Goal: Information Seeking & Learning: Find specific fact

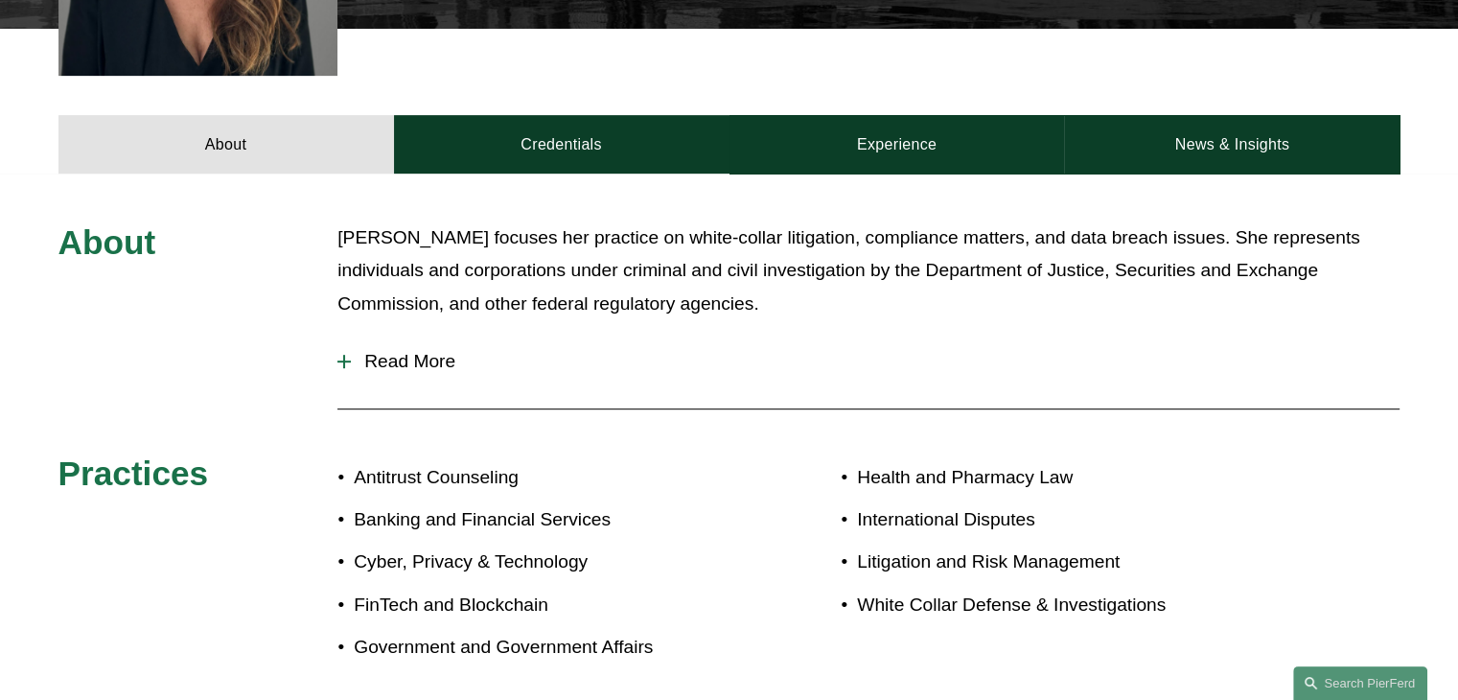
scroll to position [959, 0]
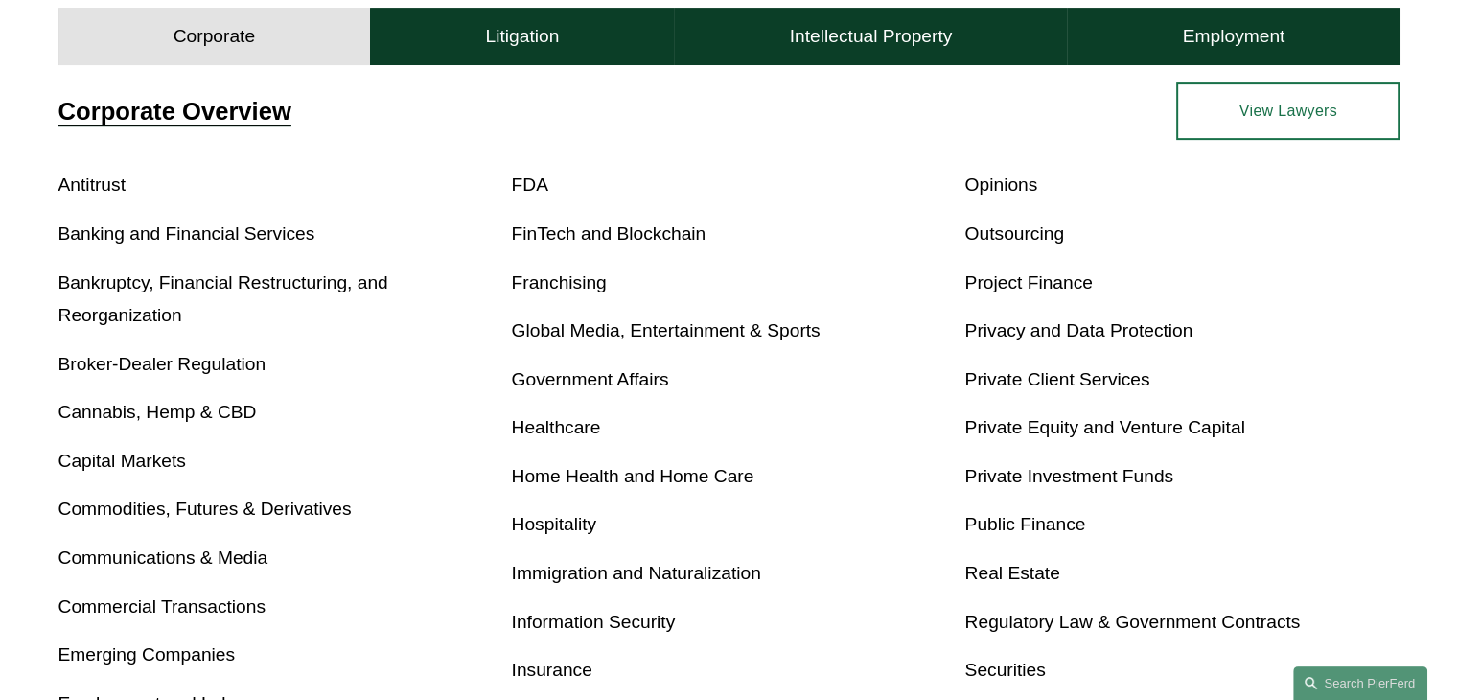
scroll to position [479, 0]
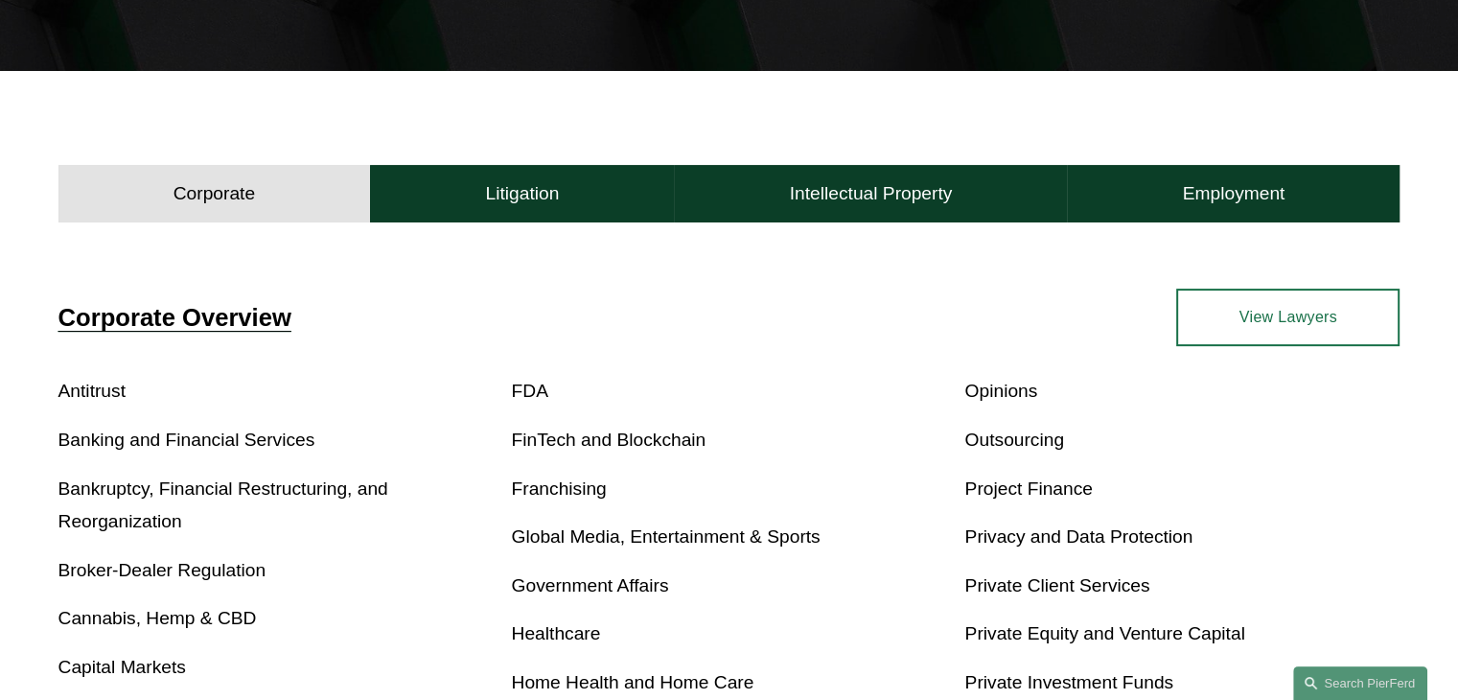
click at [525, 155] on div "Corporate Corporate Litigation Intellectual Property Employment Corporate Litig…" at bounding box center [729, 642] width 1458 height 1143
click at [522, 191] on h4 "Litigation" at bounding box center [522, 193] width 74 height 23
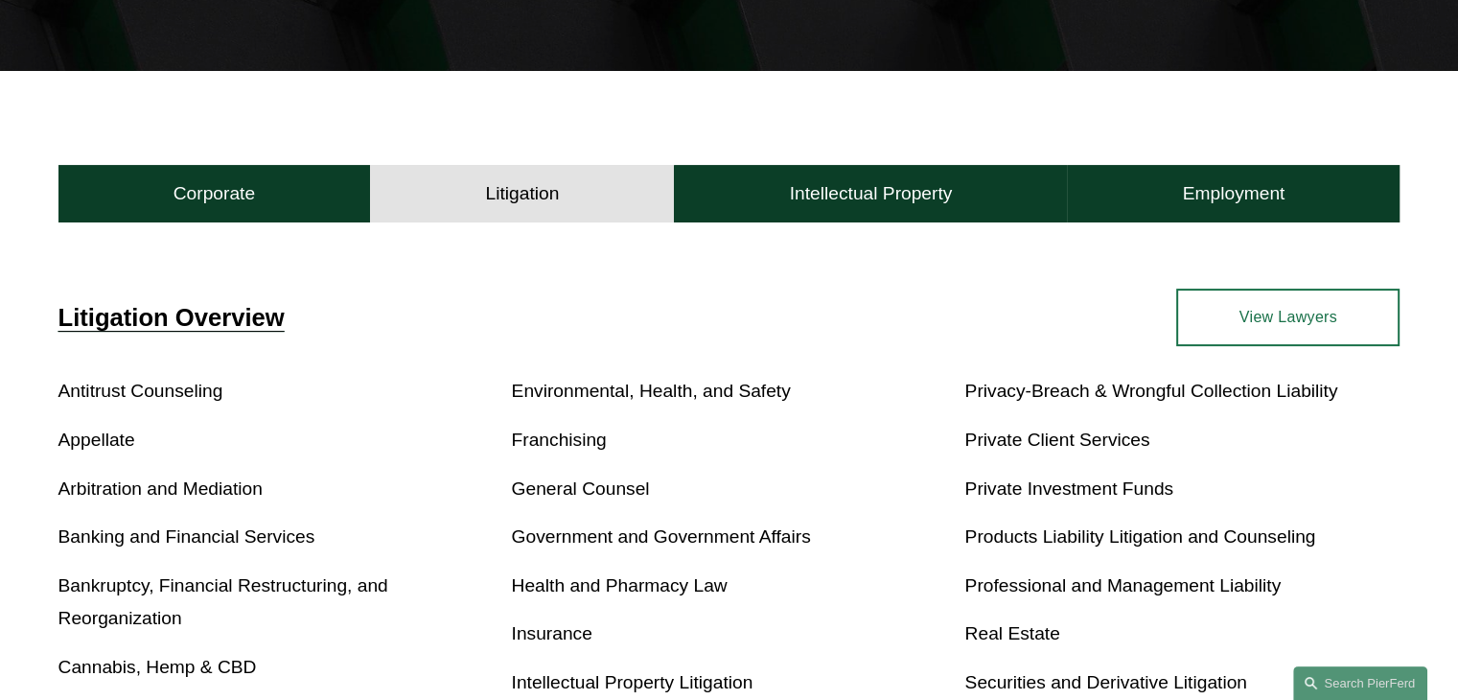
scroll to position [1055, 0]
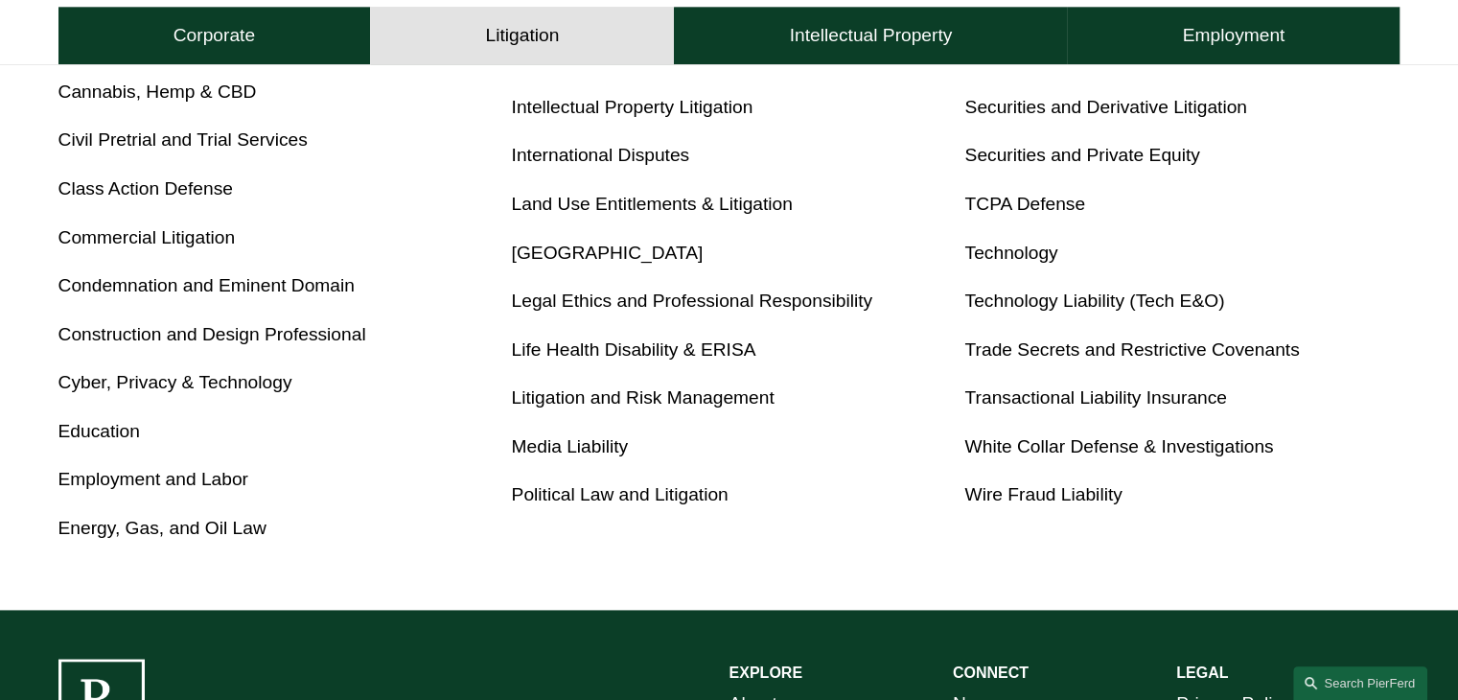
click at [1065, 445] on link "White Collar Defense & Investigations" at bounding box center [1118, 446] width 309 height 20
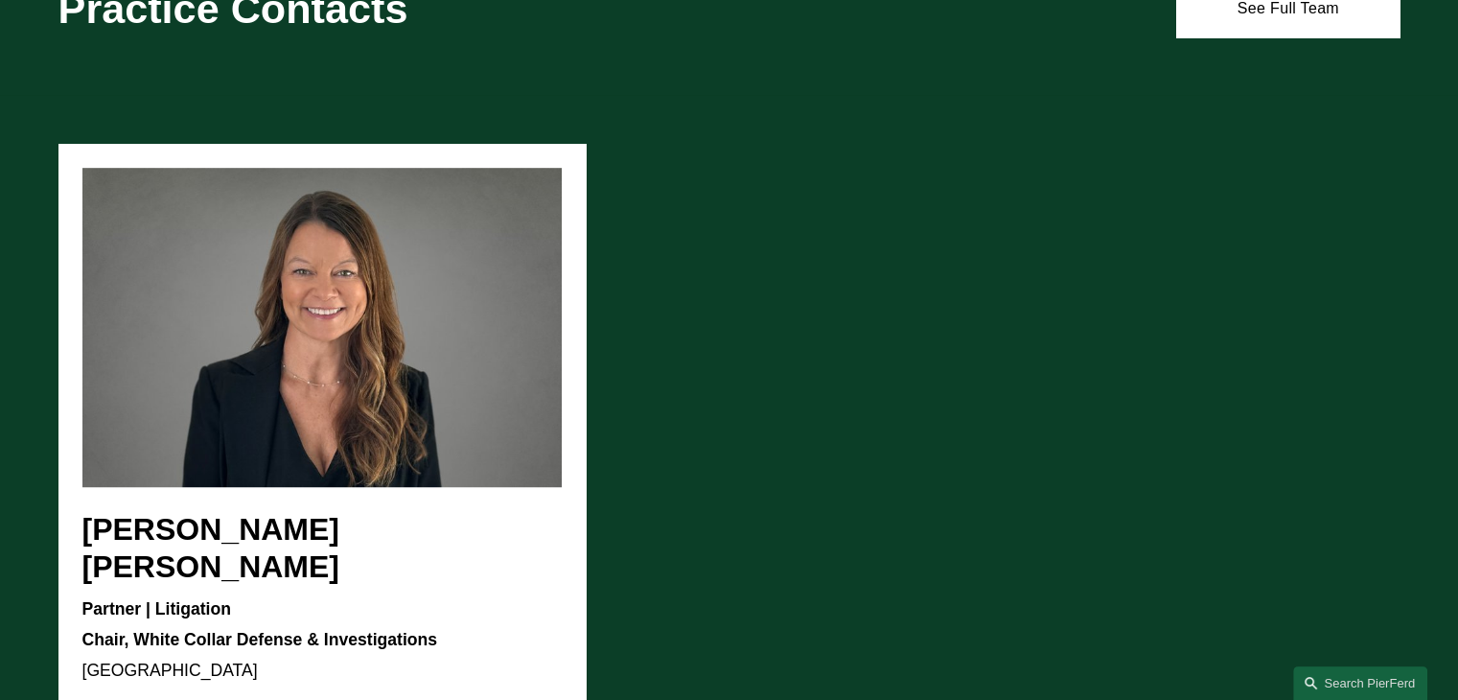
scroll to position [989, 0]
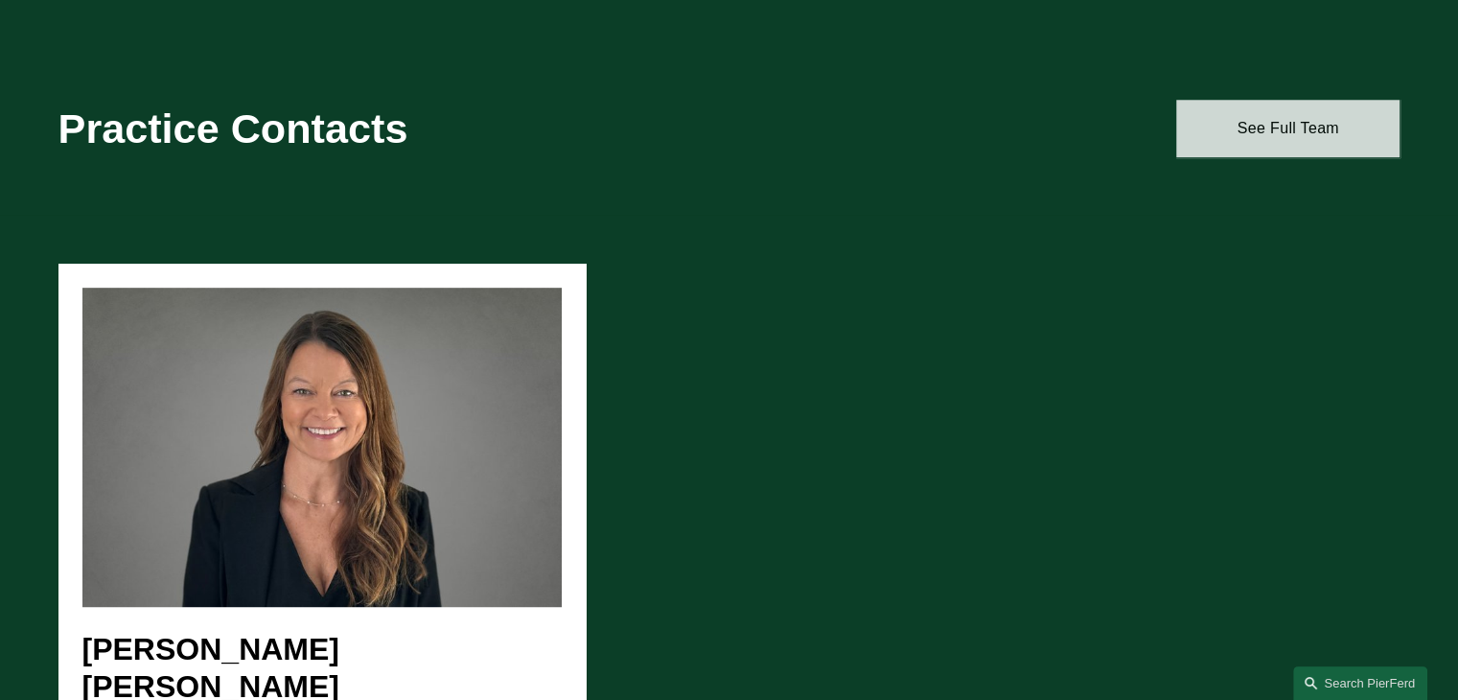
click at [1295, 141] on link "See Full Team" at bounding box center [1287, 129] width 223 height 58
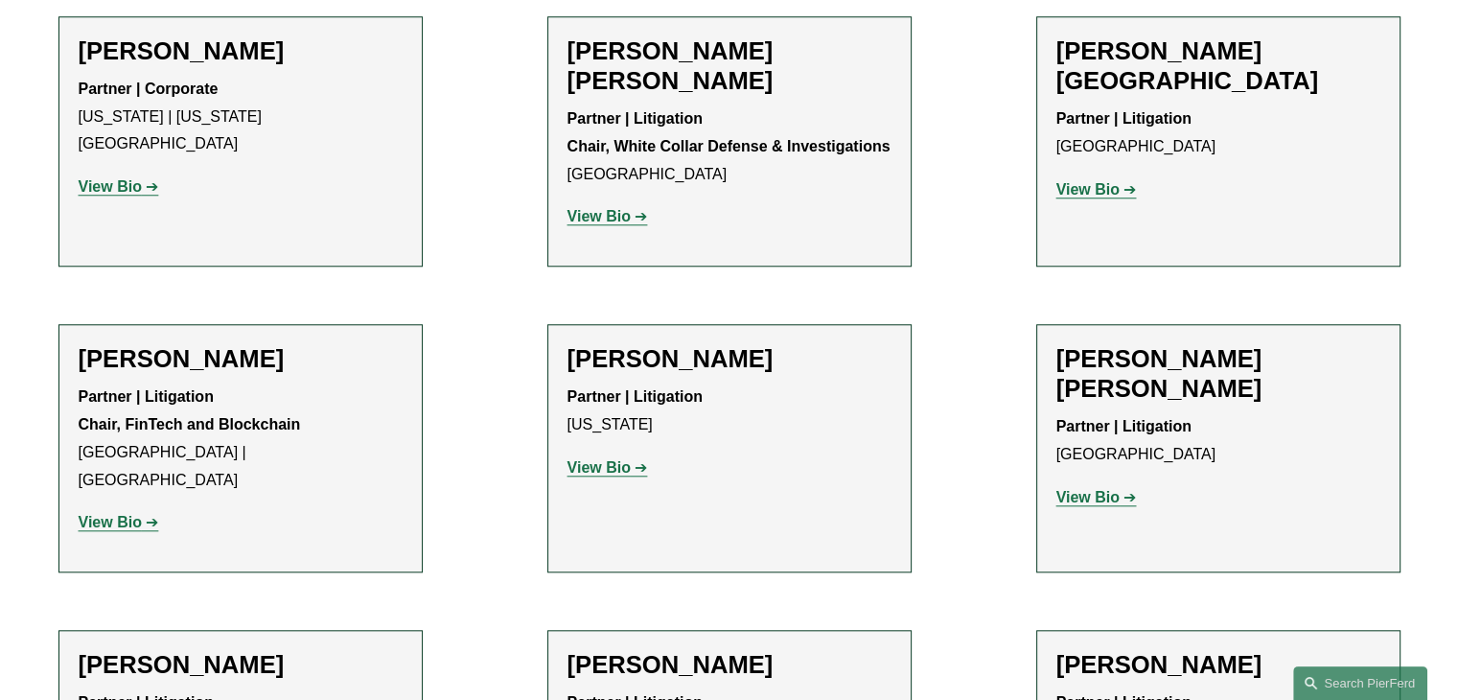
scroll to position [1726, 0]
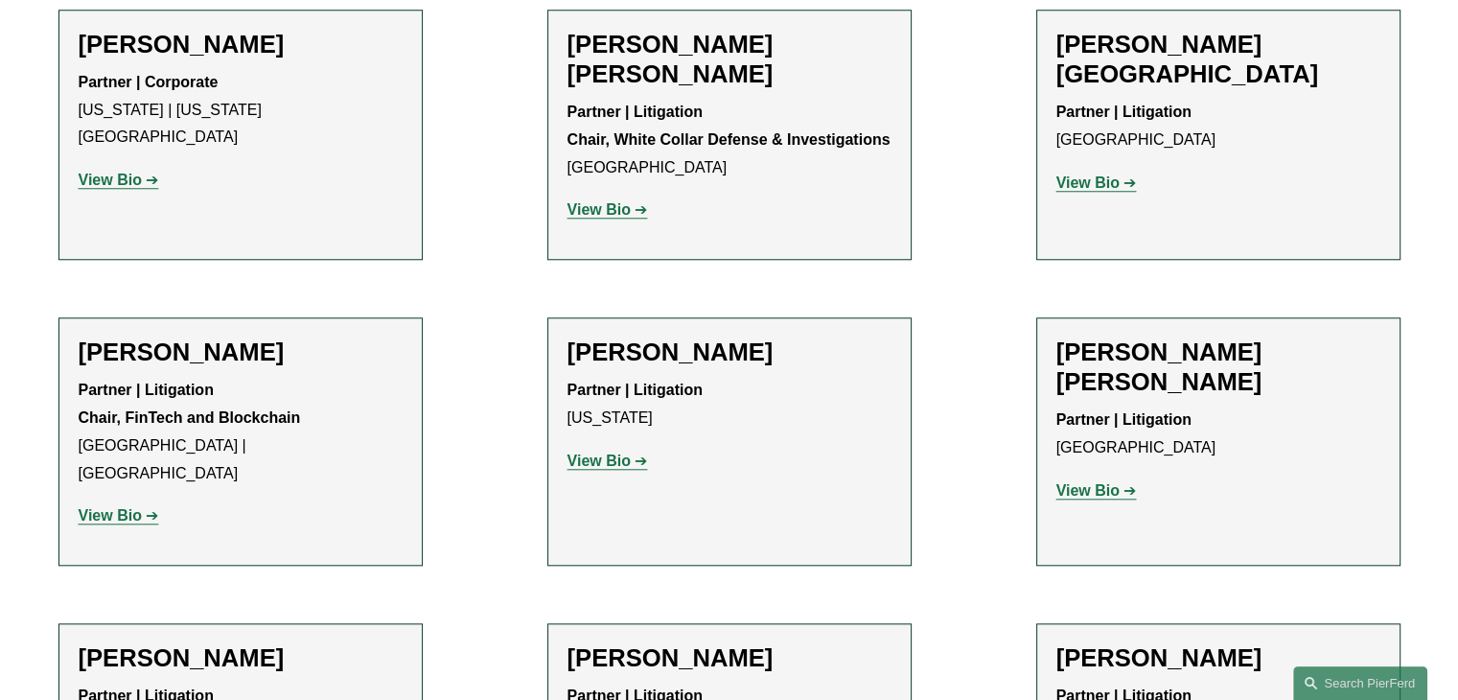
click at [637, 453] on link "View Bio" at bounding box center [608, 461] width 81 height 16
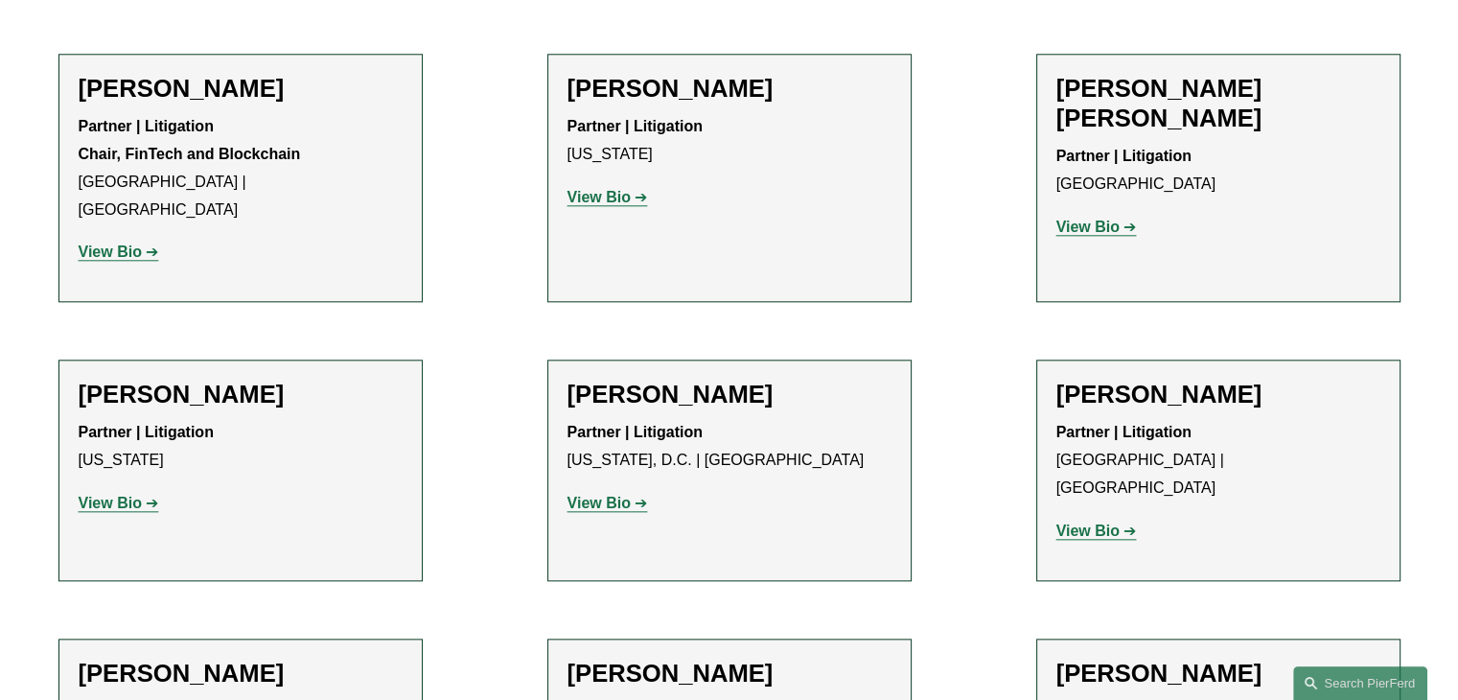
scroll to position [2109, 0]
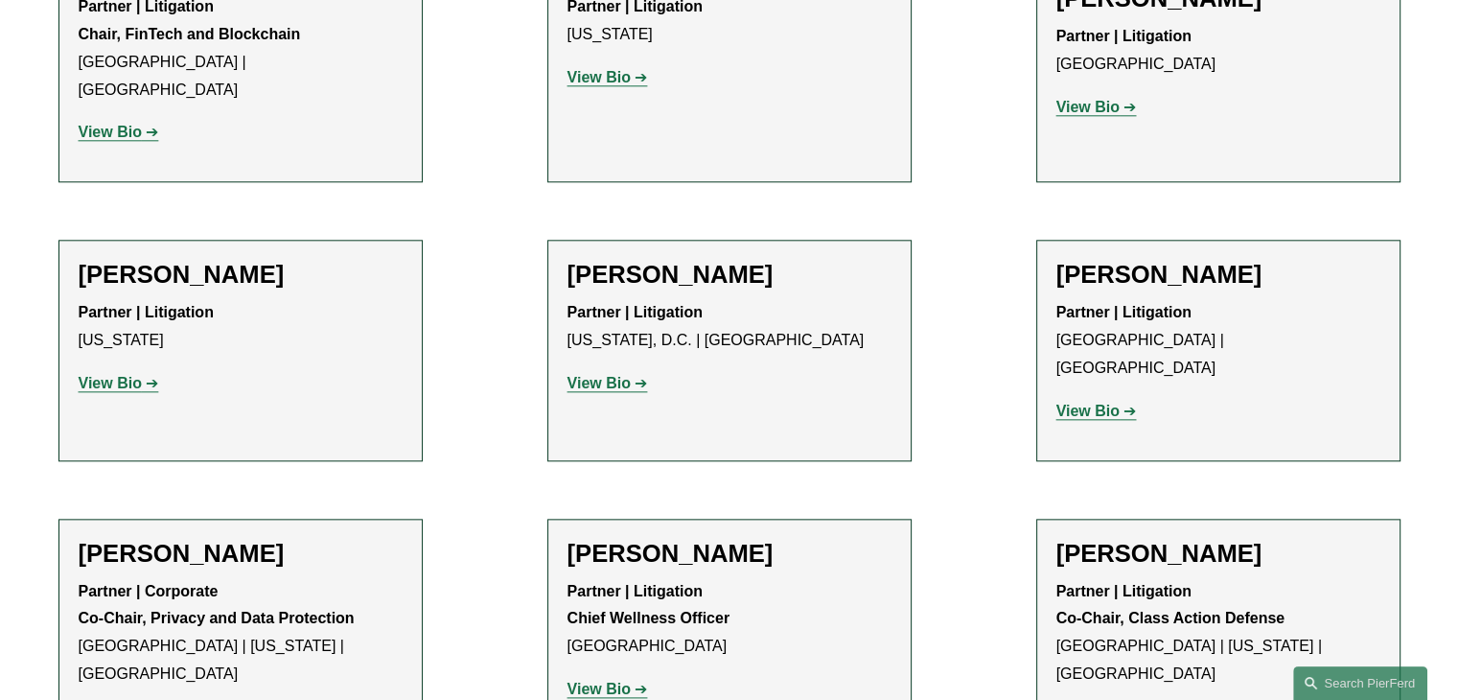
click at [1124, 403] on link "View Bio" at bounding box center [1096, 411] width 81 height 16
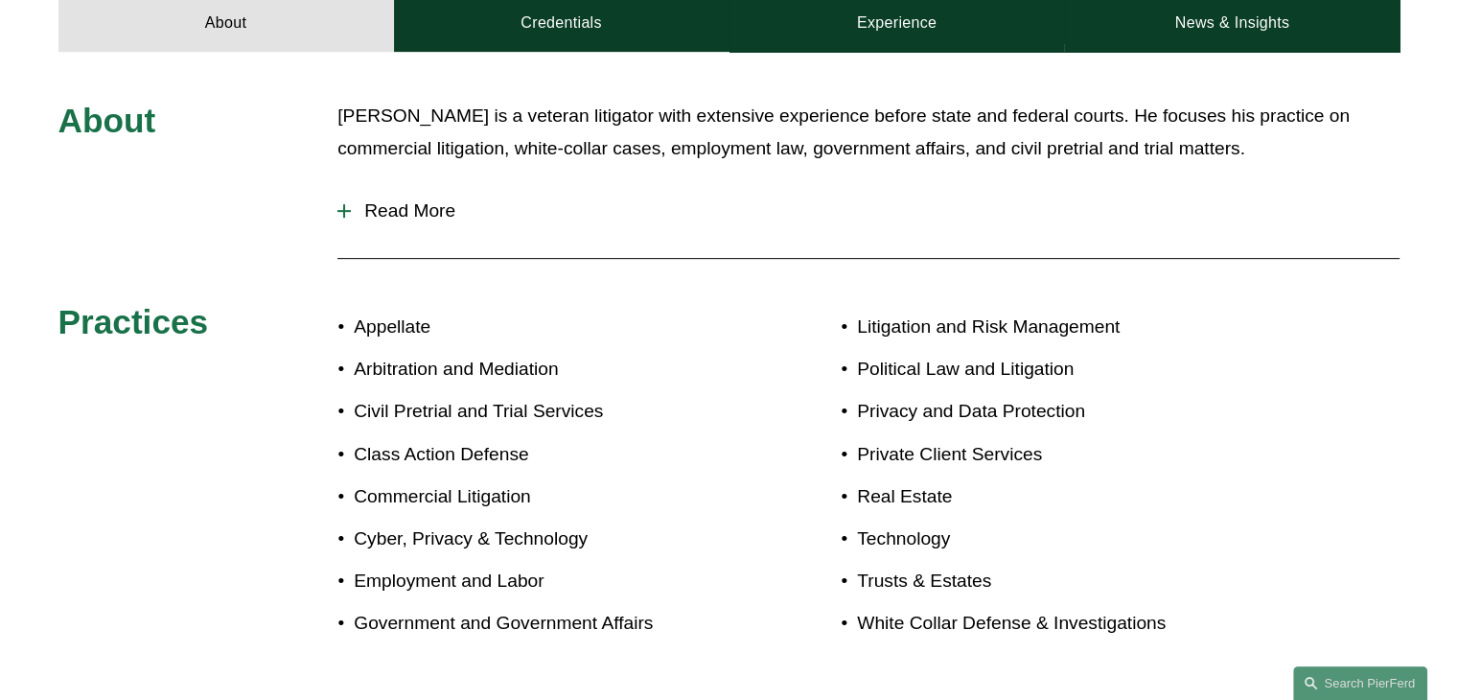
scroll to position [671, 0]
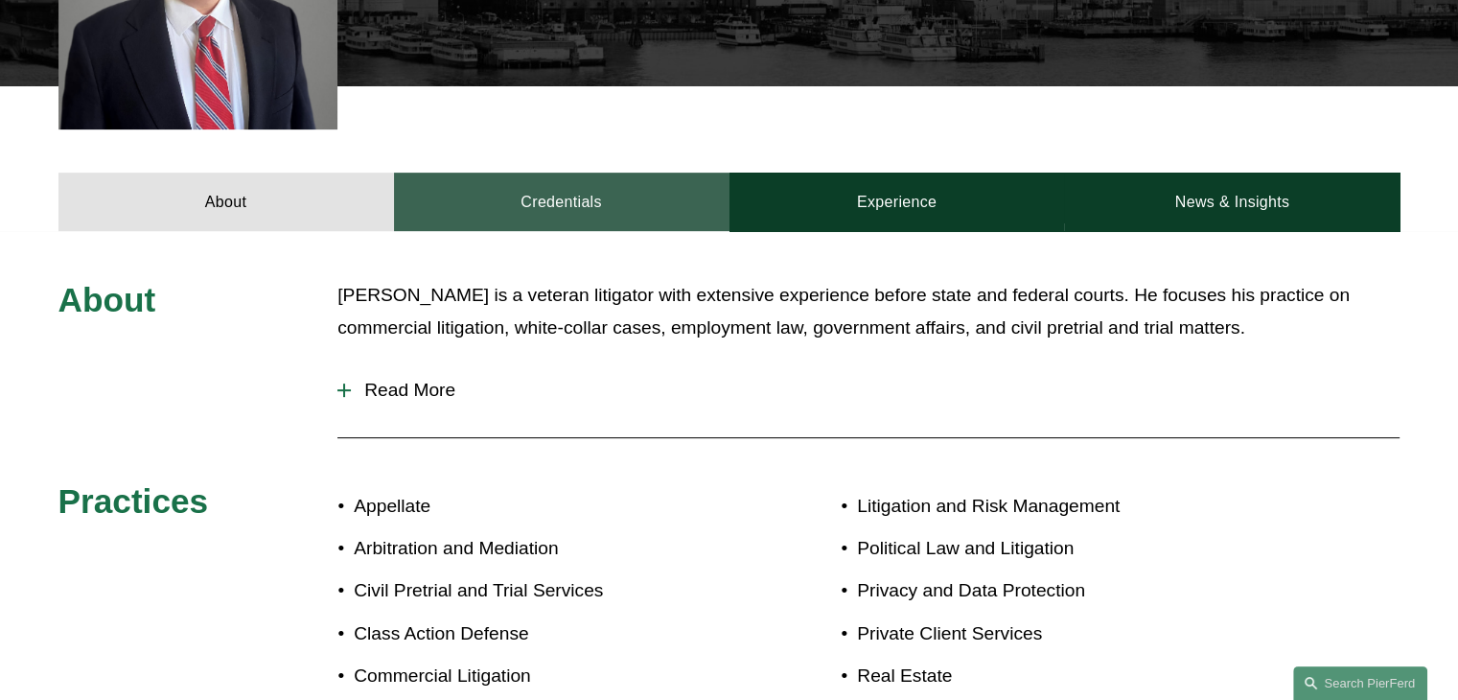
click at [592, 203] on link "Credentials" at bounding box center [562, 202] width 336 height 58
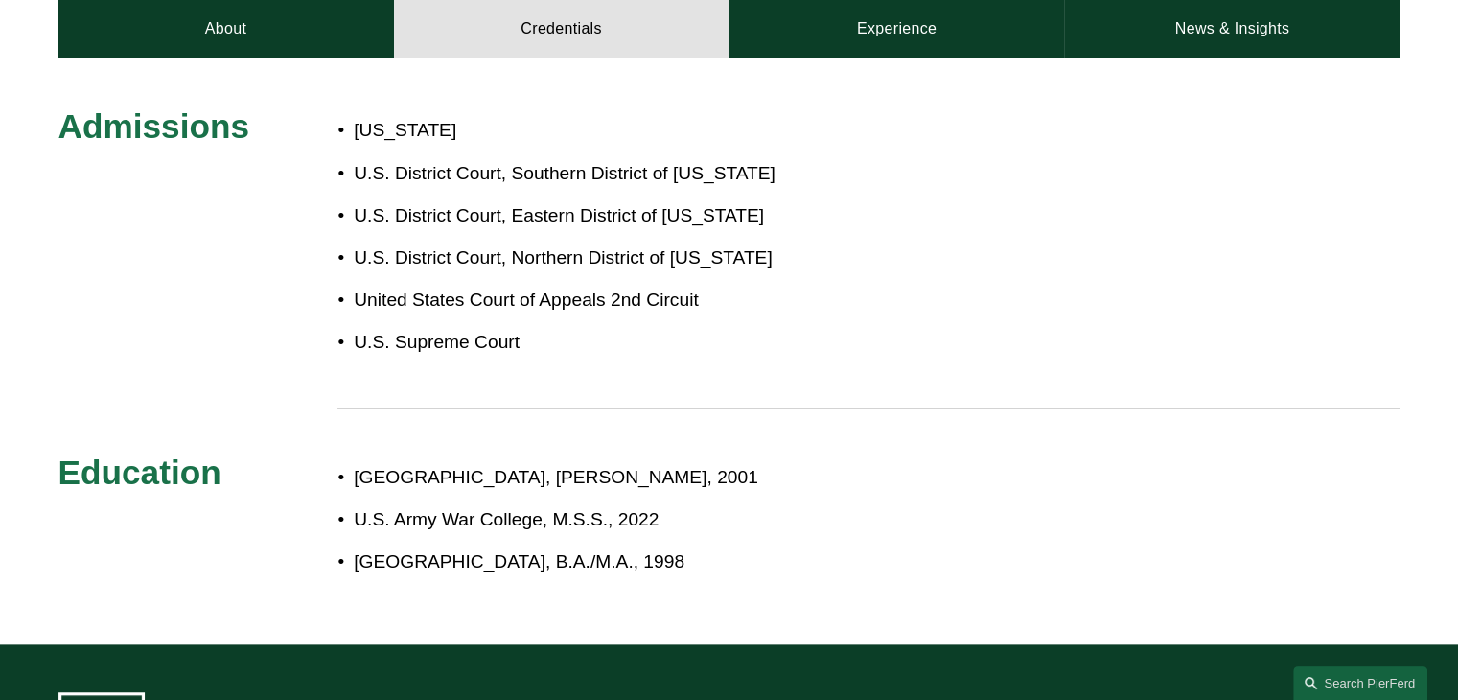
scroll to position [726, 0]
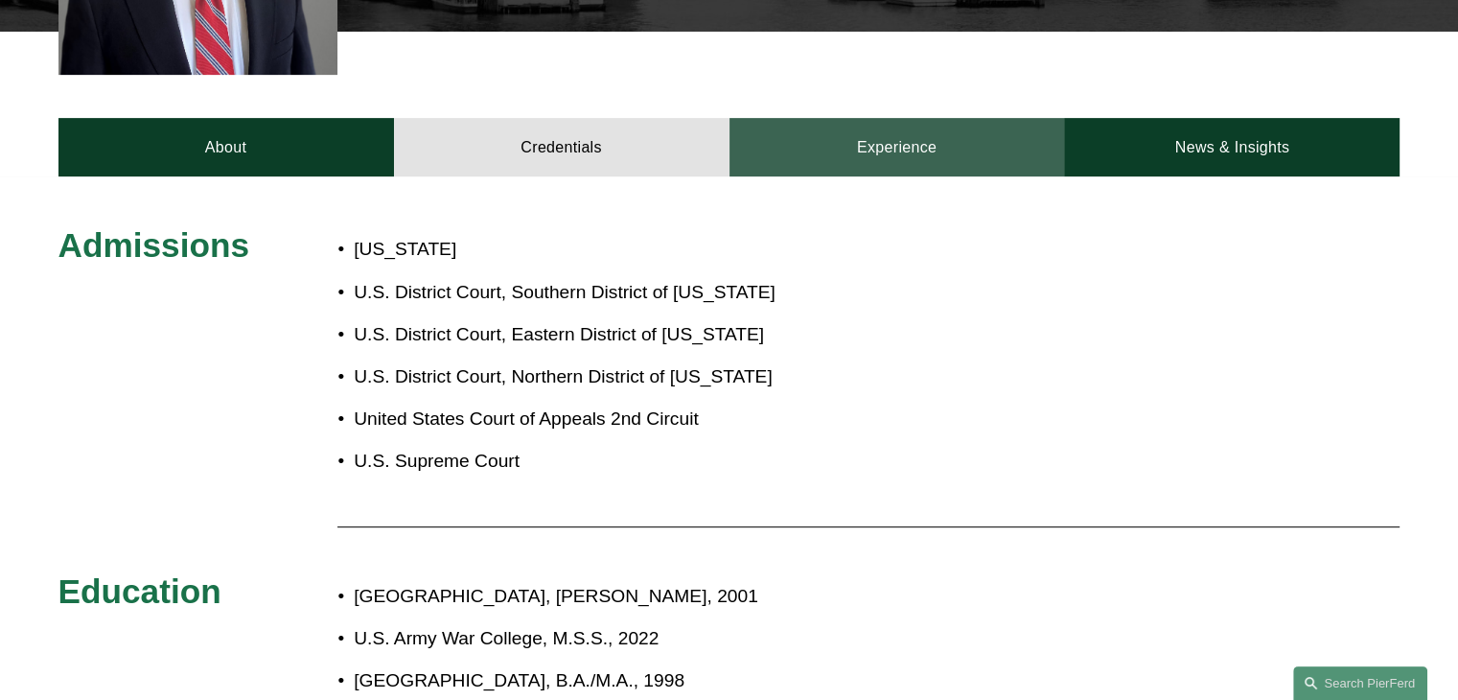
click at [895, 154] on link "Experience" at bounding box center [898, 147] width 336 height 58
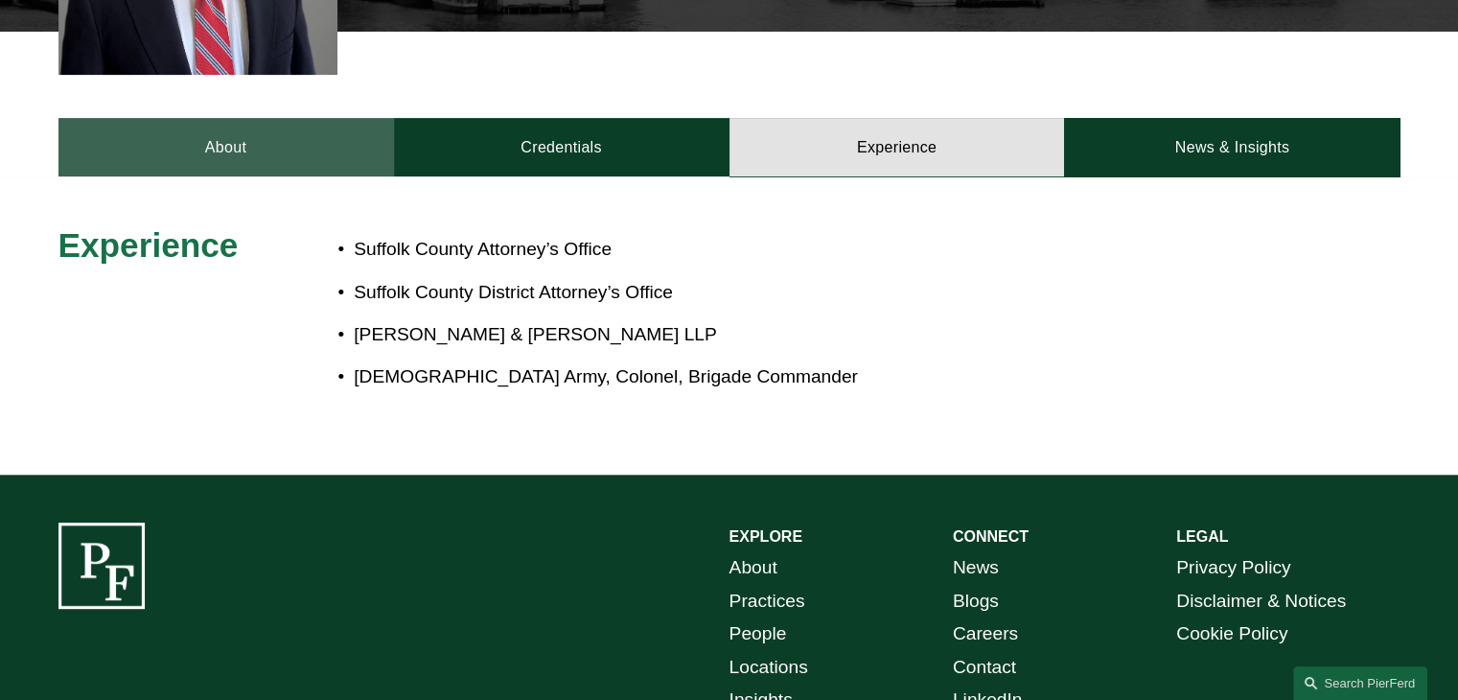
click at [262, 139] on link "About" at bounding box center [226, 147] width 336 height 58
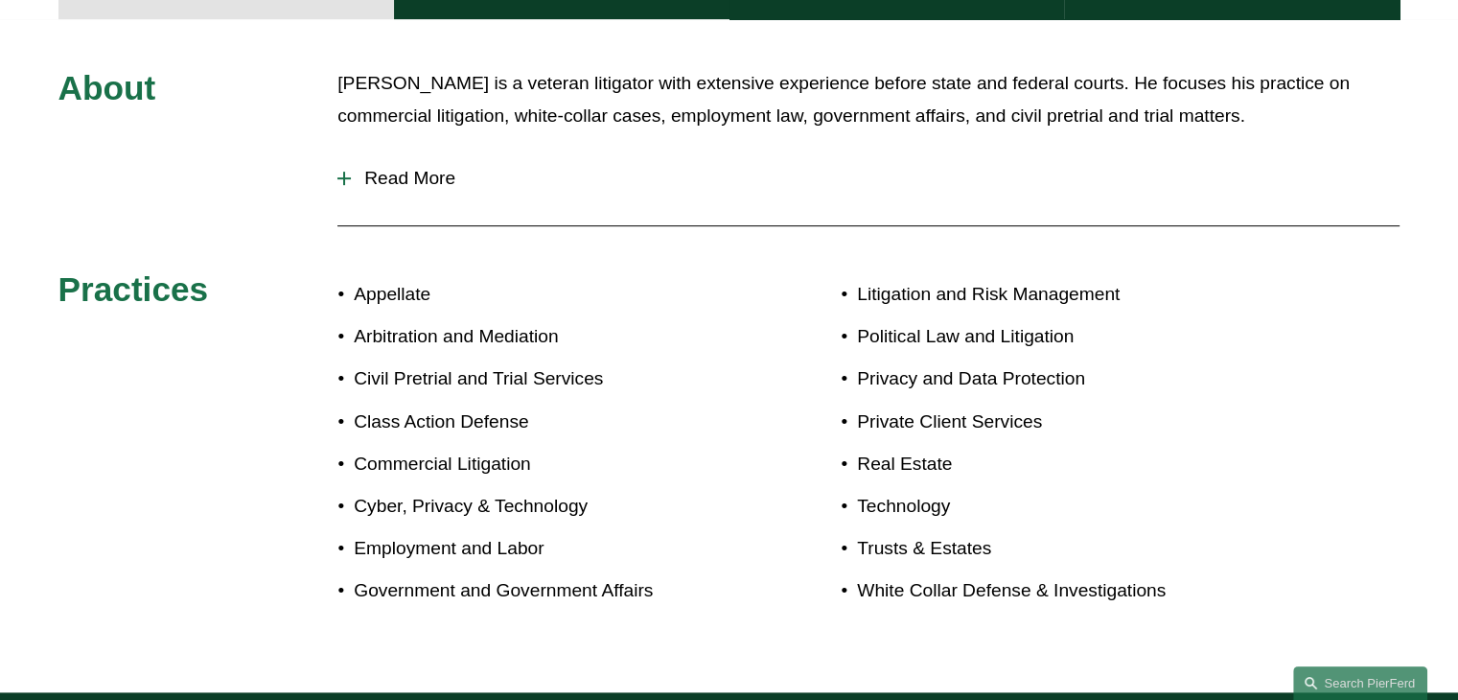
scroll to position [822, 0]
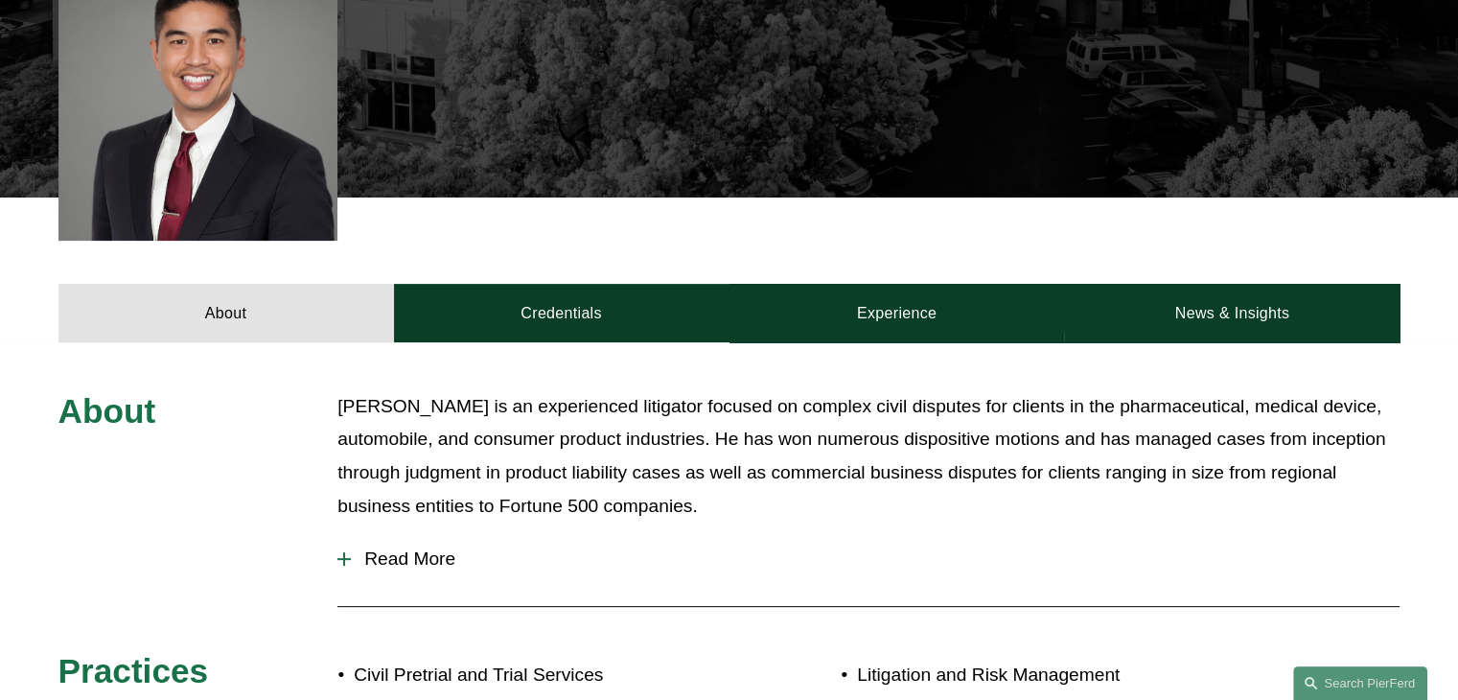
scroll to position [671, 0]
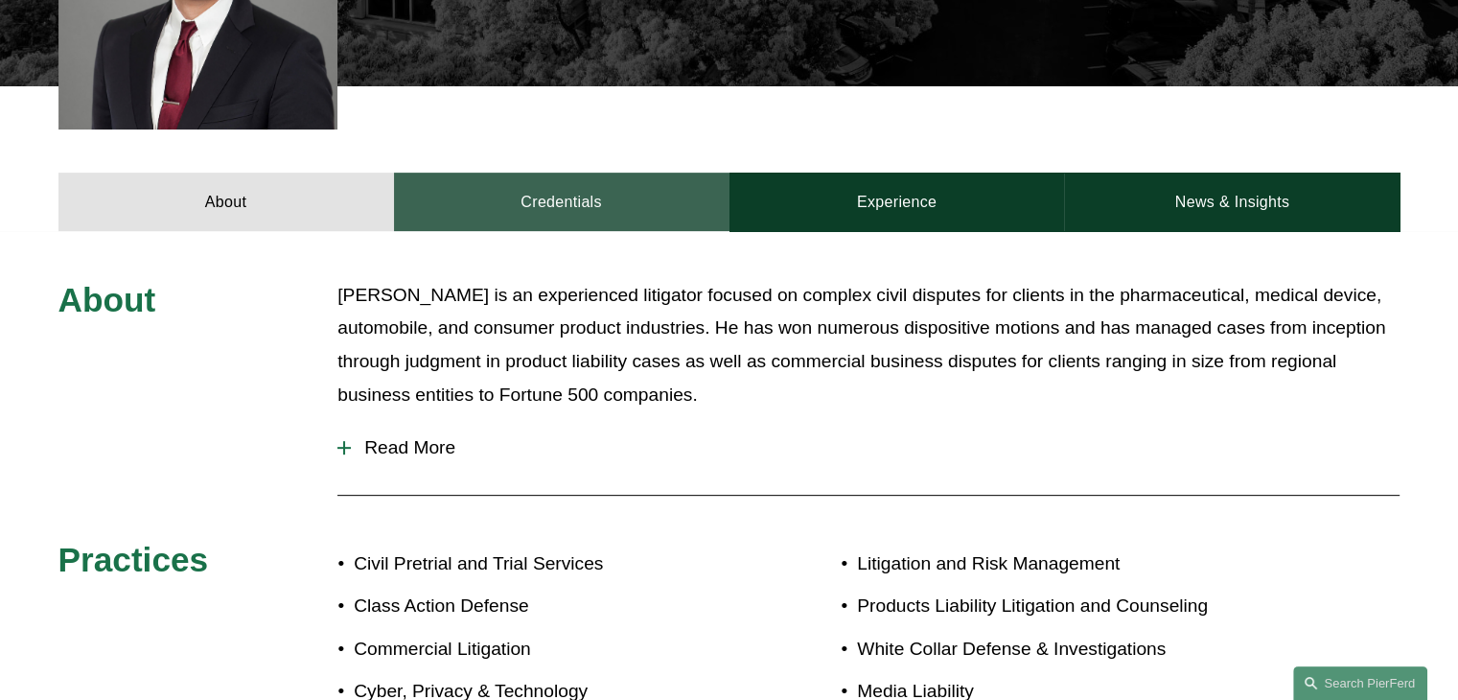
click at [626, 194] on link "Credentials" at bounding box center [562, 202] width 336 height 58
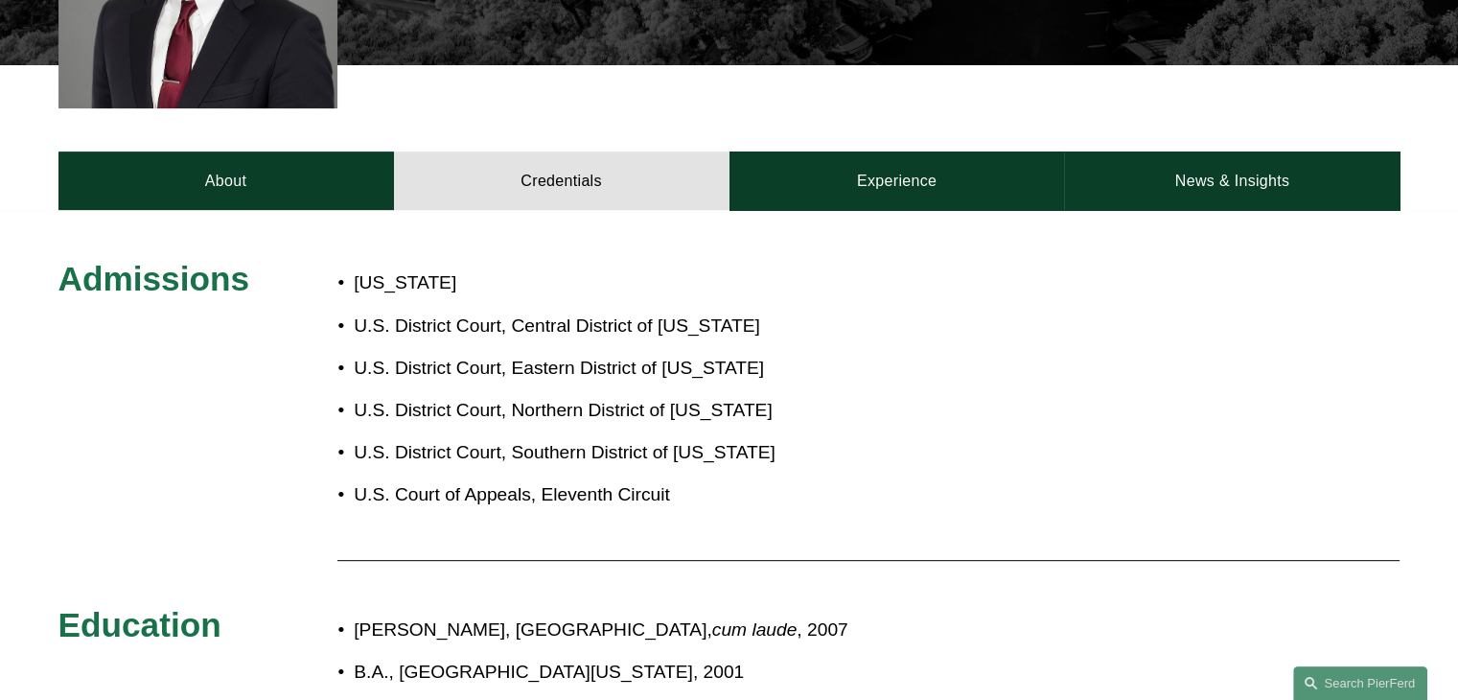
scroll to position [575, 0]
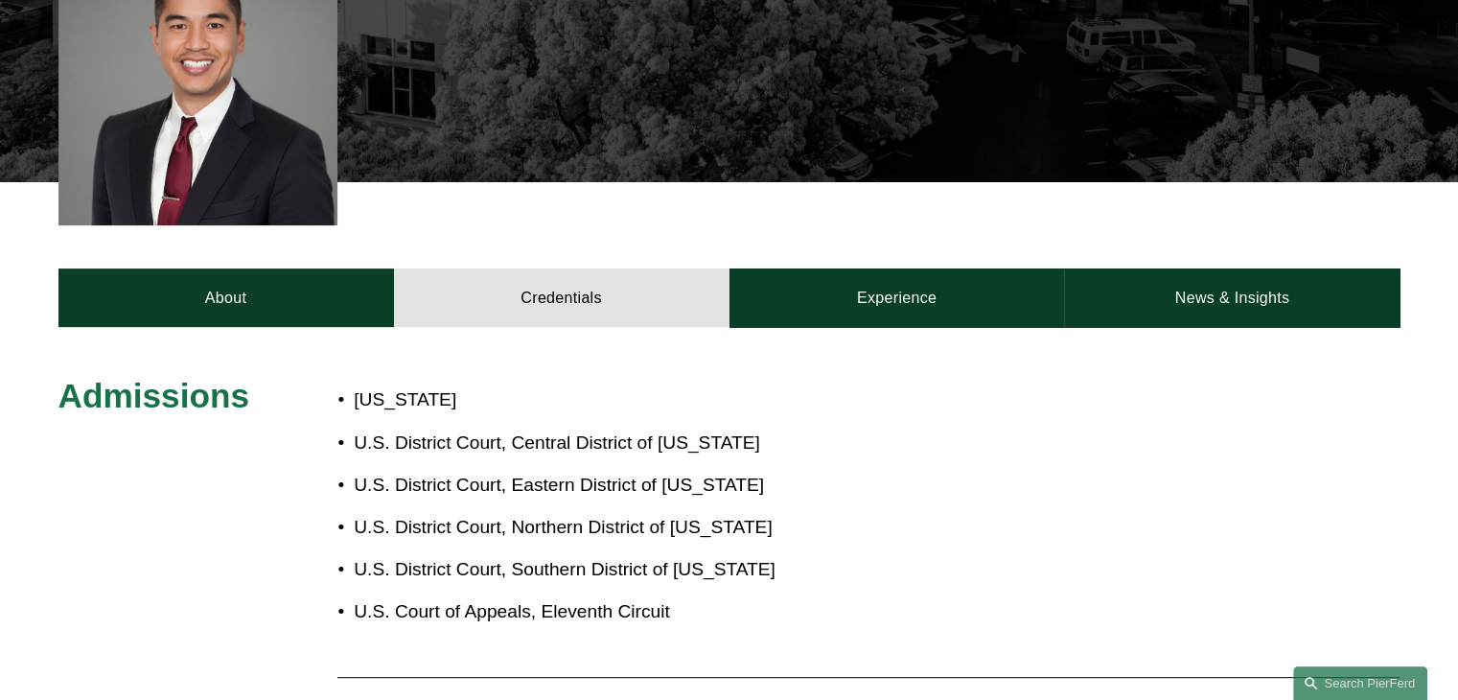
click at [854, 262] on div "About Credentials Experience News & Insights" at bounding box center [729, 254] width 1458 height 144
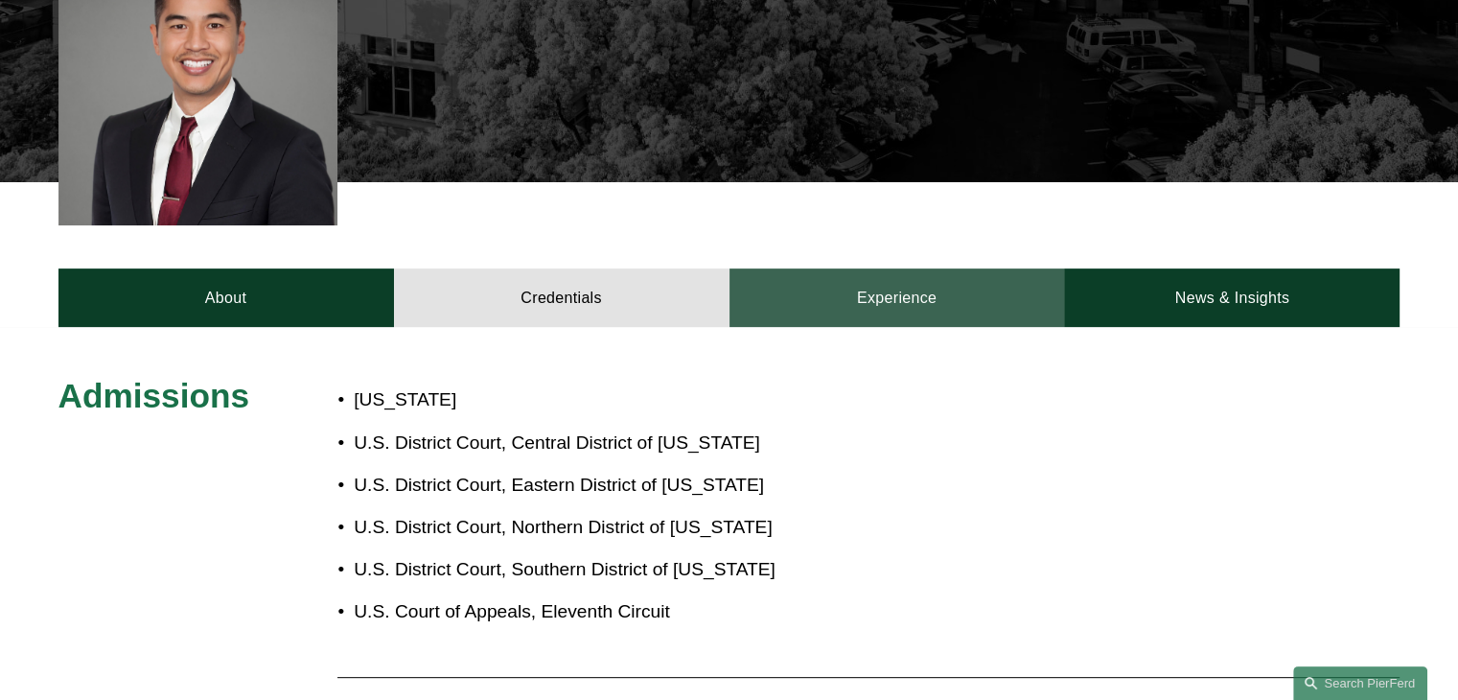
click at [913, 305] on link "Experience" at bounding box center [898, 297] width 336 height 58
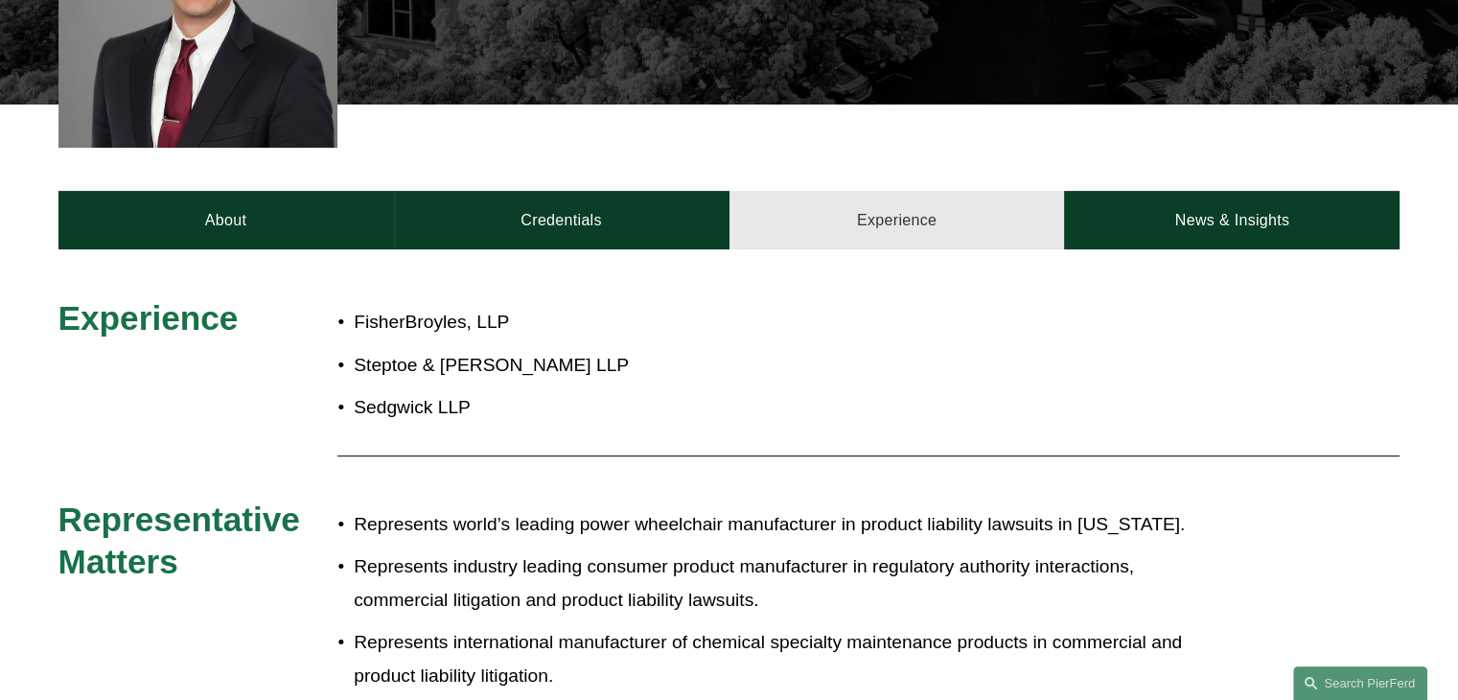
scroll to position [767, 0]
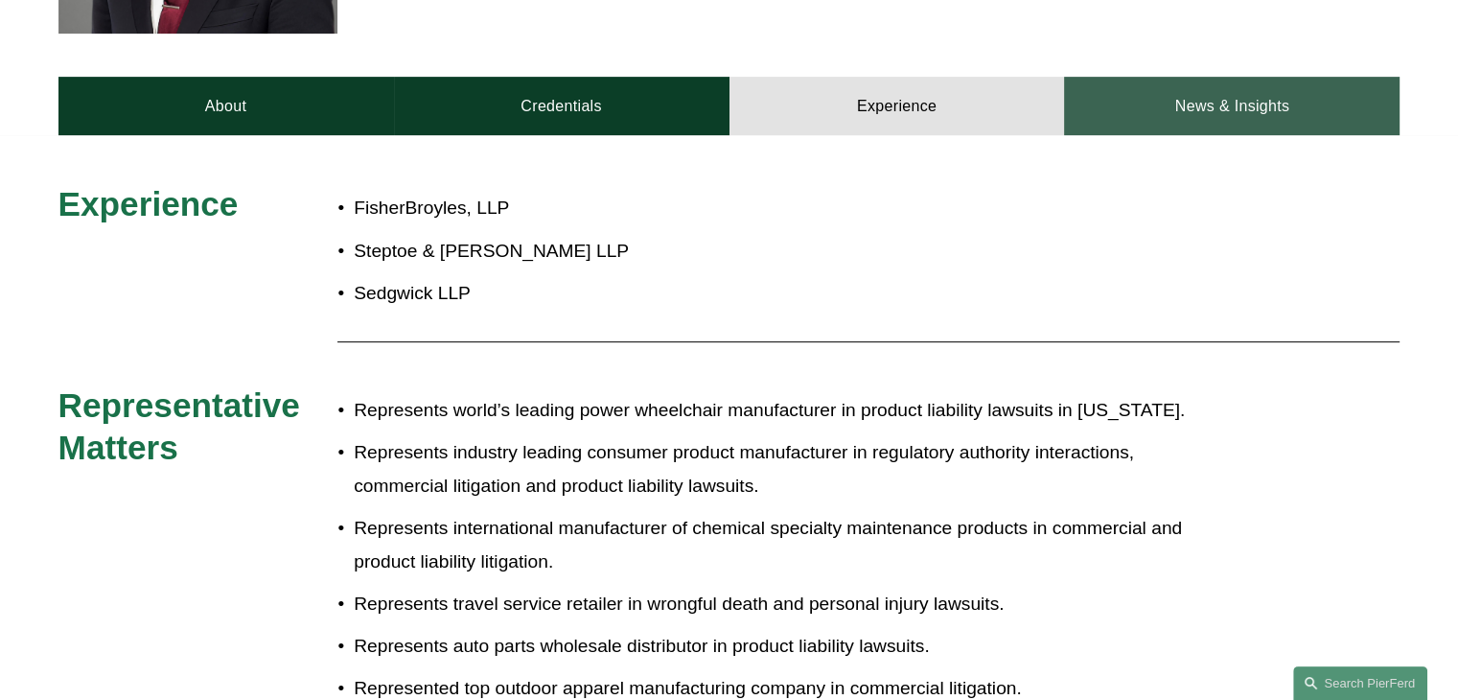
click at [1192, 132] on link "News & Insights" at bounding box center [1232, 106] width 336 height 58
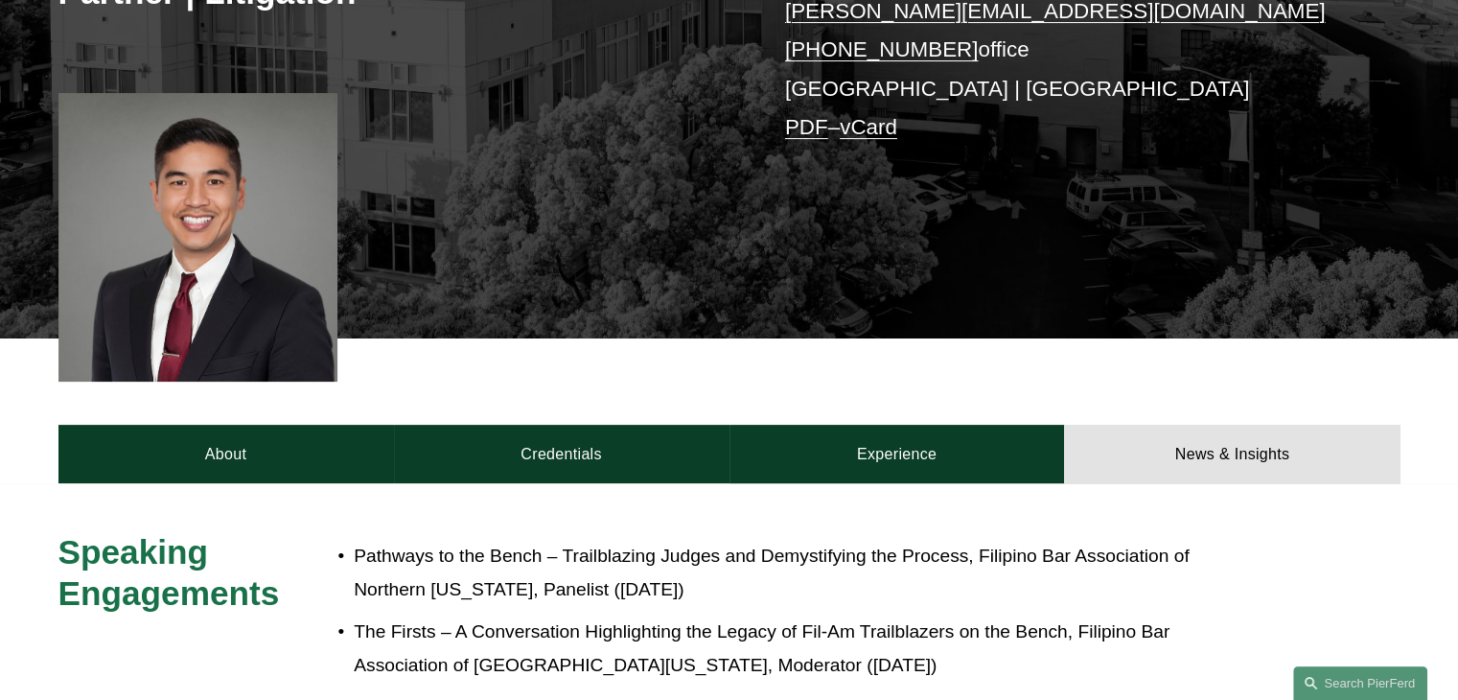
scroll to position [575, 0]
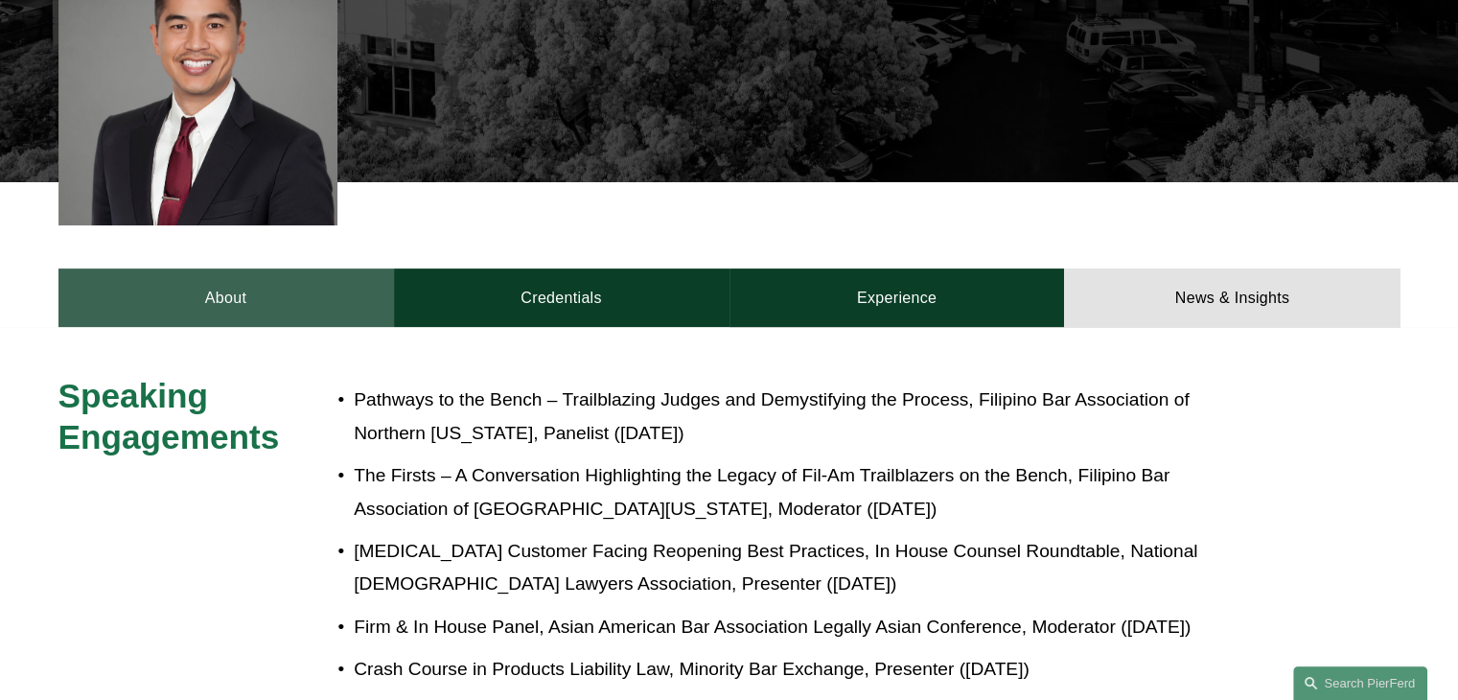
click at [260, 308] on link "About" at bounding box center [226, 297] width 336 height 58
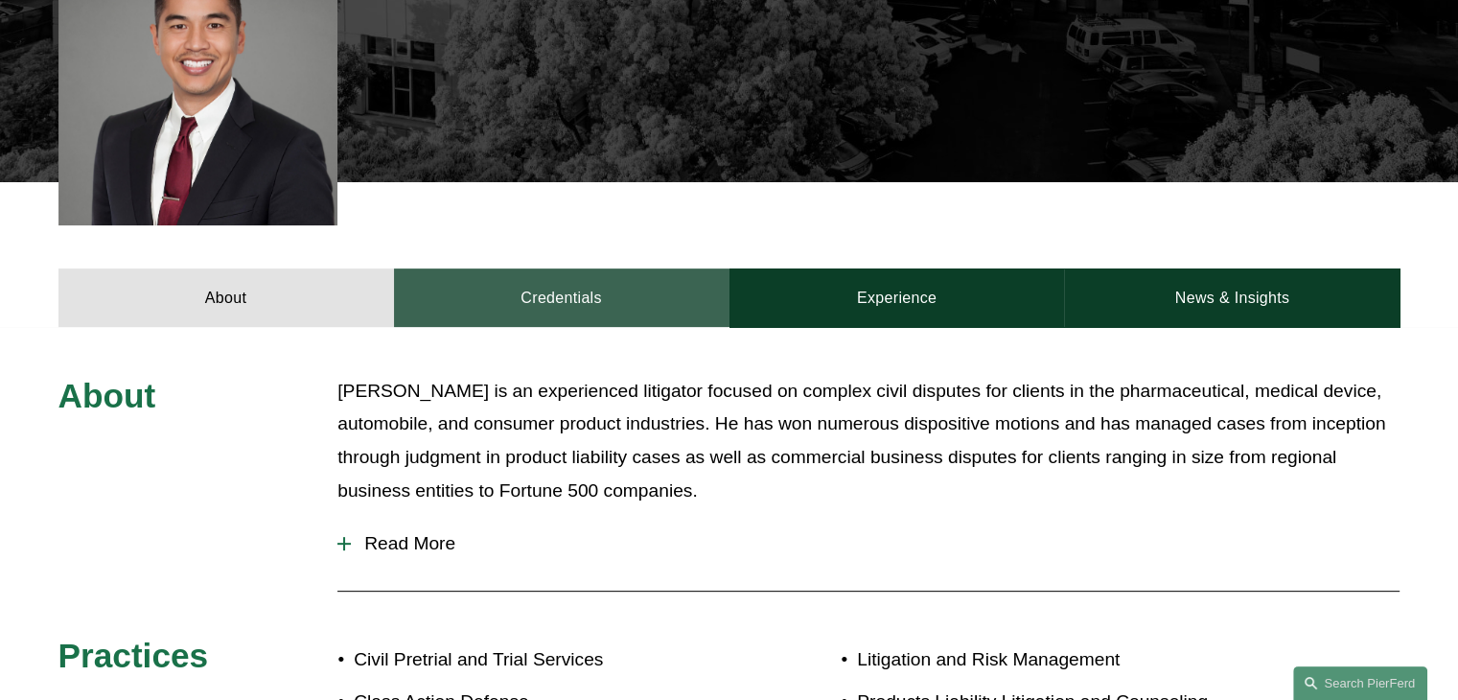
click at [594, 290] on link "Credentials" at bounding box center [562, 297] width 336 height 58
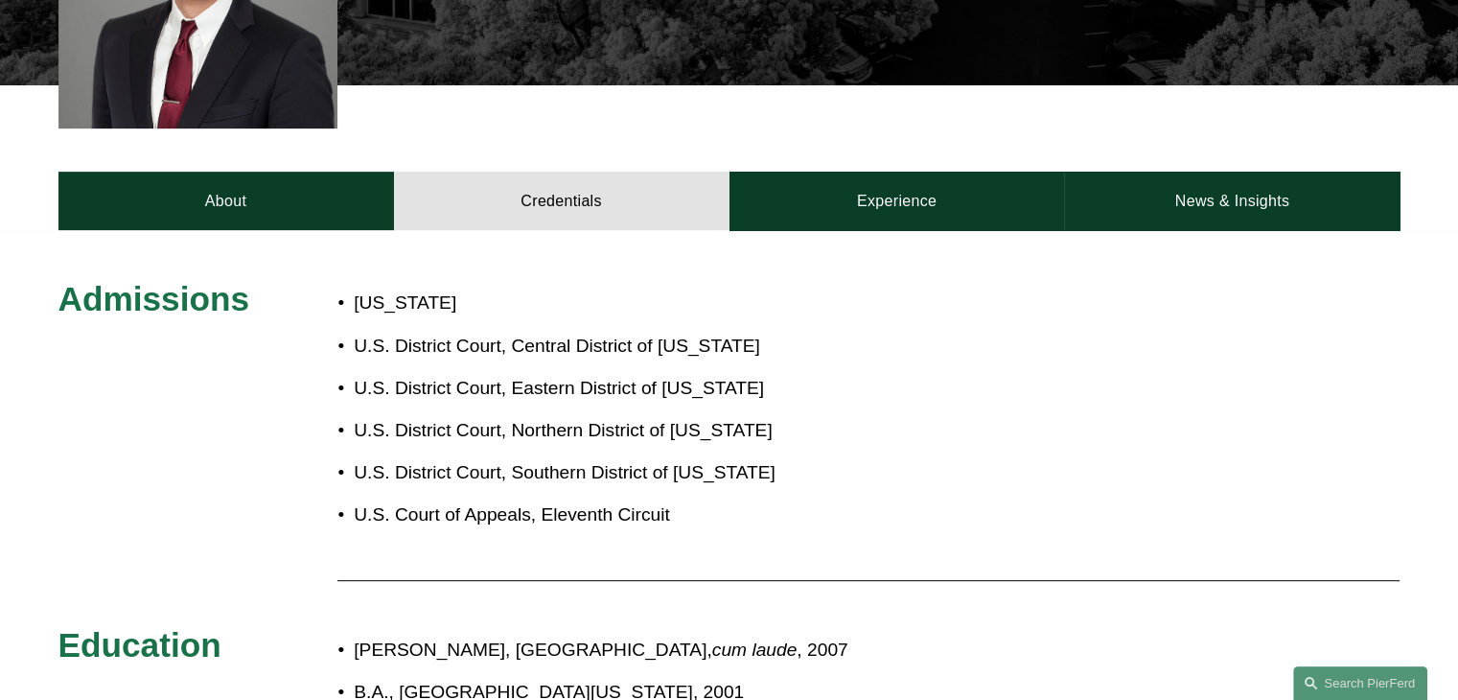
scroll to position [767, 0]
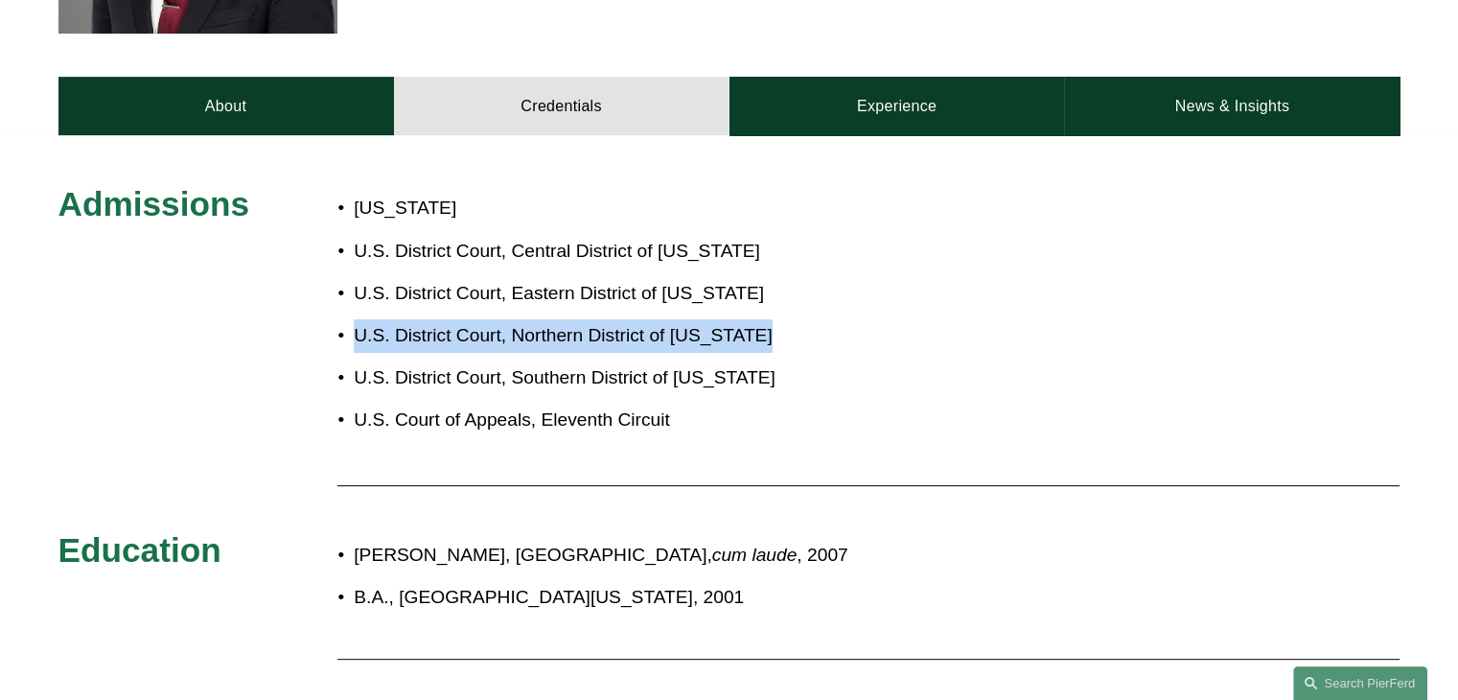
drag, startPoint x: 357, startPoint y: 336, endPoint x: 1456, endPoint y: 303, distance: 1100.1
copy p "U.S. District Court, Northern District of [US_STATE]"
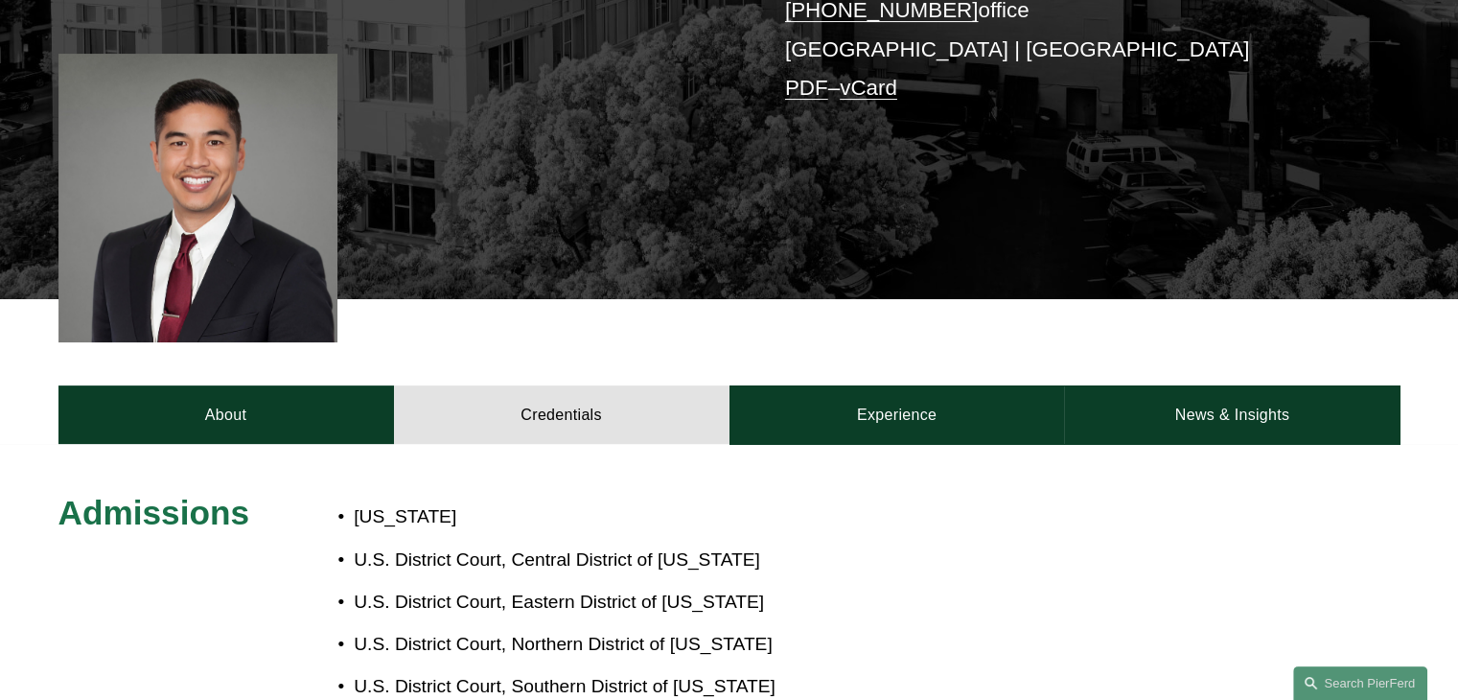
scroll to position [671, 0]
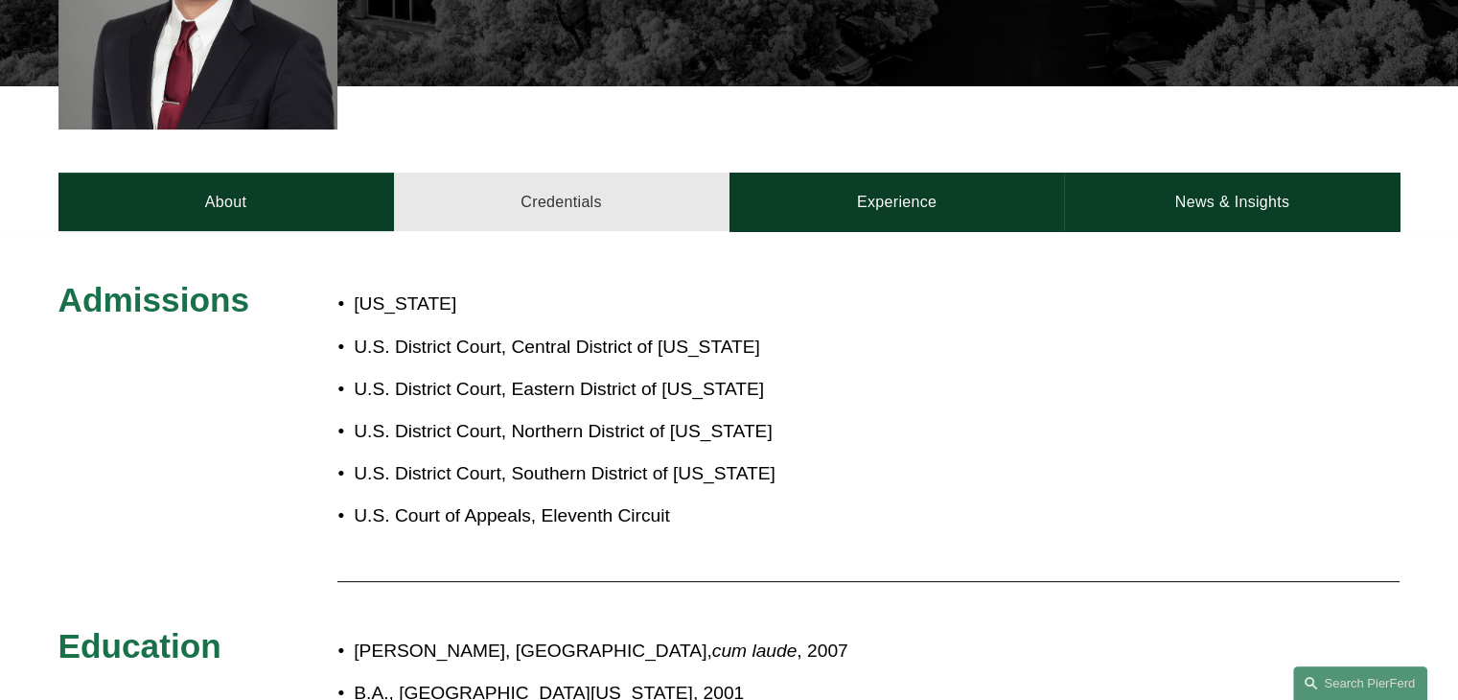
click at [635, 193] on link "Credentials" at bounding box center [562, 202] width 336 height 58
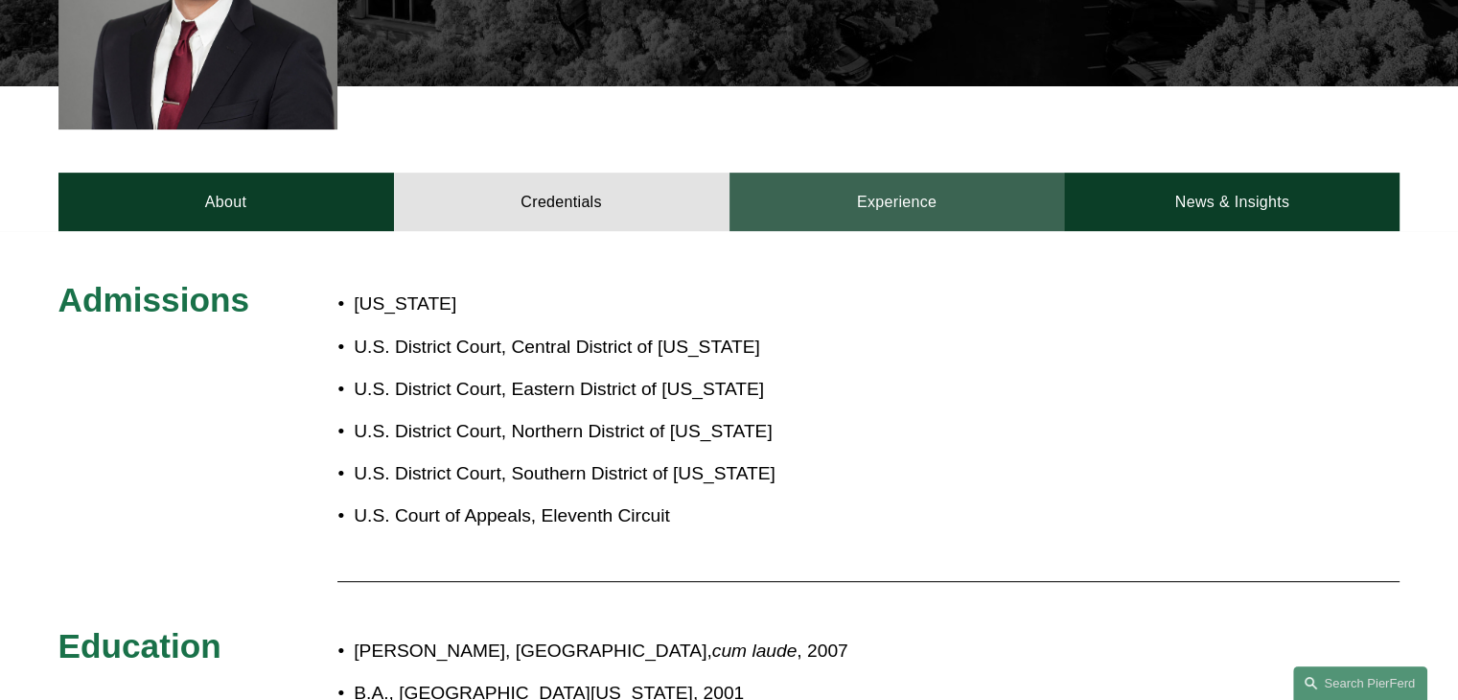
drag, startPoint x: 817, startPoint y: 168, endPoint x: 823, endPoint y: 187, distance: 20.0
click at [817, 173] on div "About Credentials Experience News & Insights" at bounding box center [729, 158] width 1458 height 144
click at [824, 187] on link "Experience" at bounding box center [898, 202] width 336 height 58
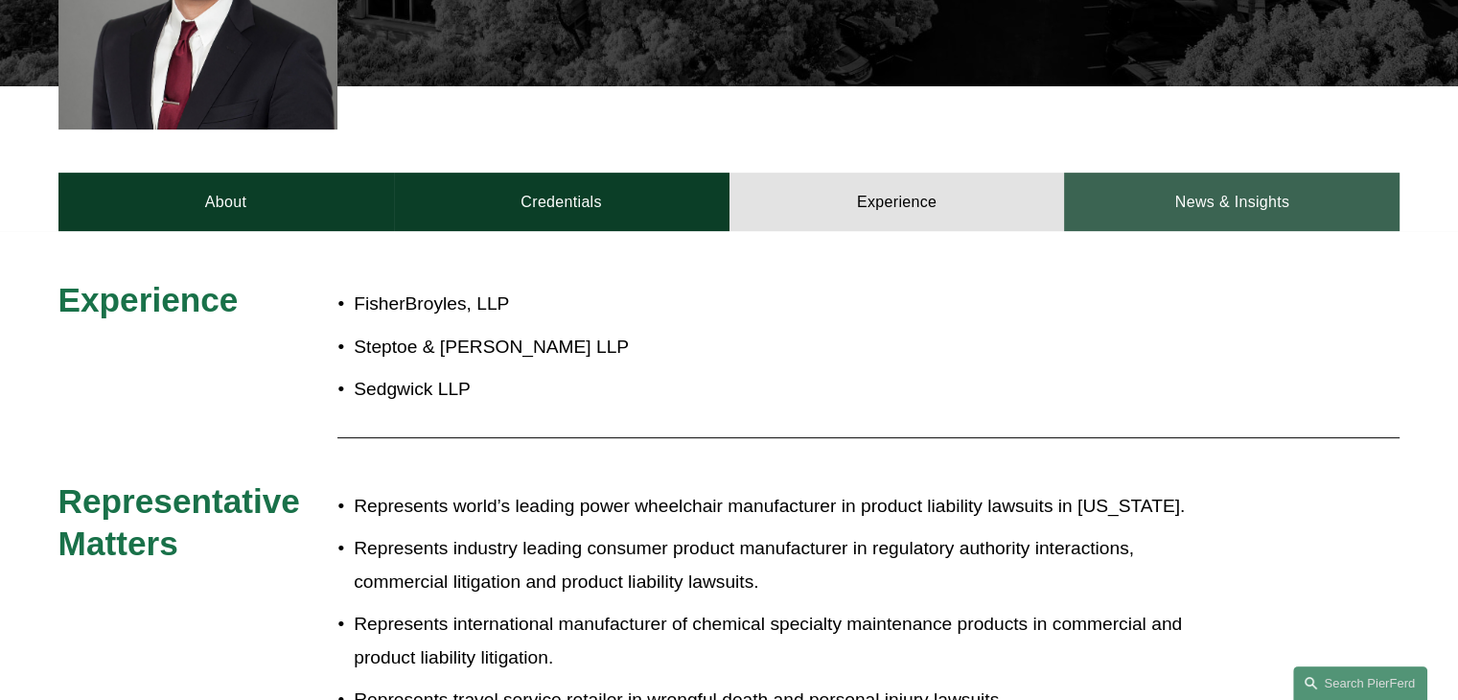
click at [1223, 207] on link "News & Insights" at bounding box center [1232, 202] width 336 height 58
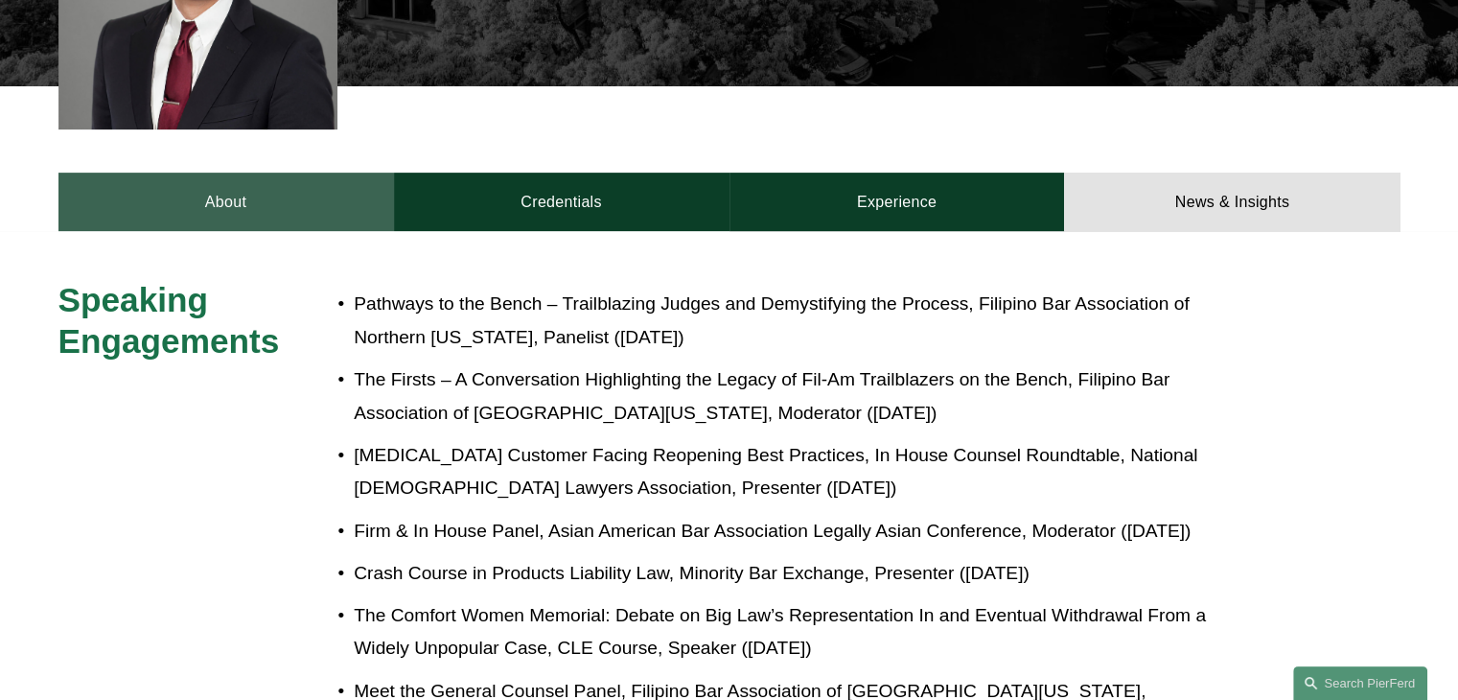
click at [330, 223] on link "About" at bounding box center [226, 202] width 336 height 58
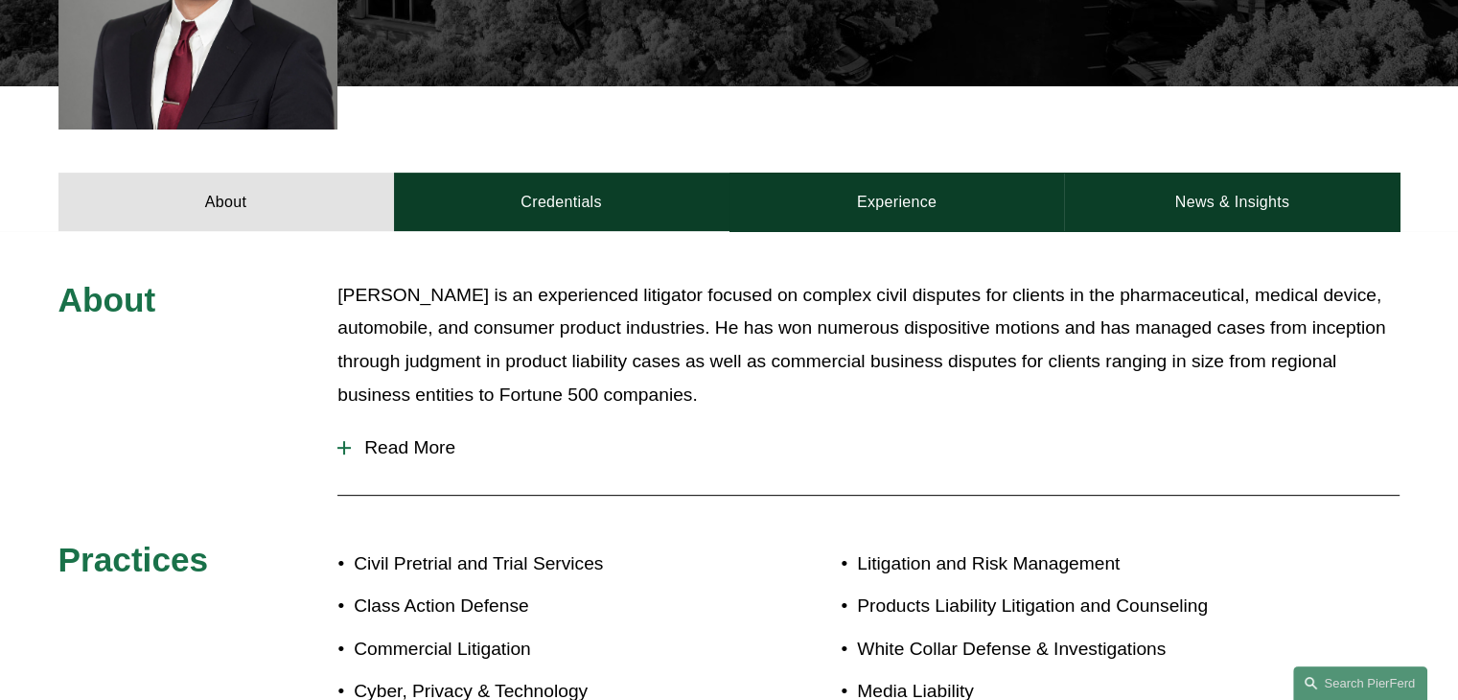
click at [351, 439] on span "Read More" at bounding box center [875, 447] width 1049 height 21
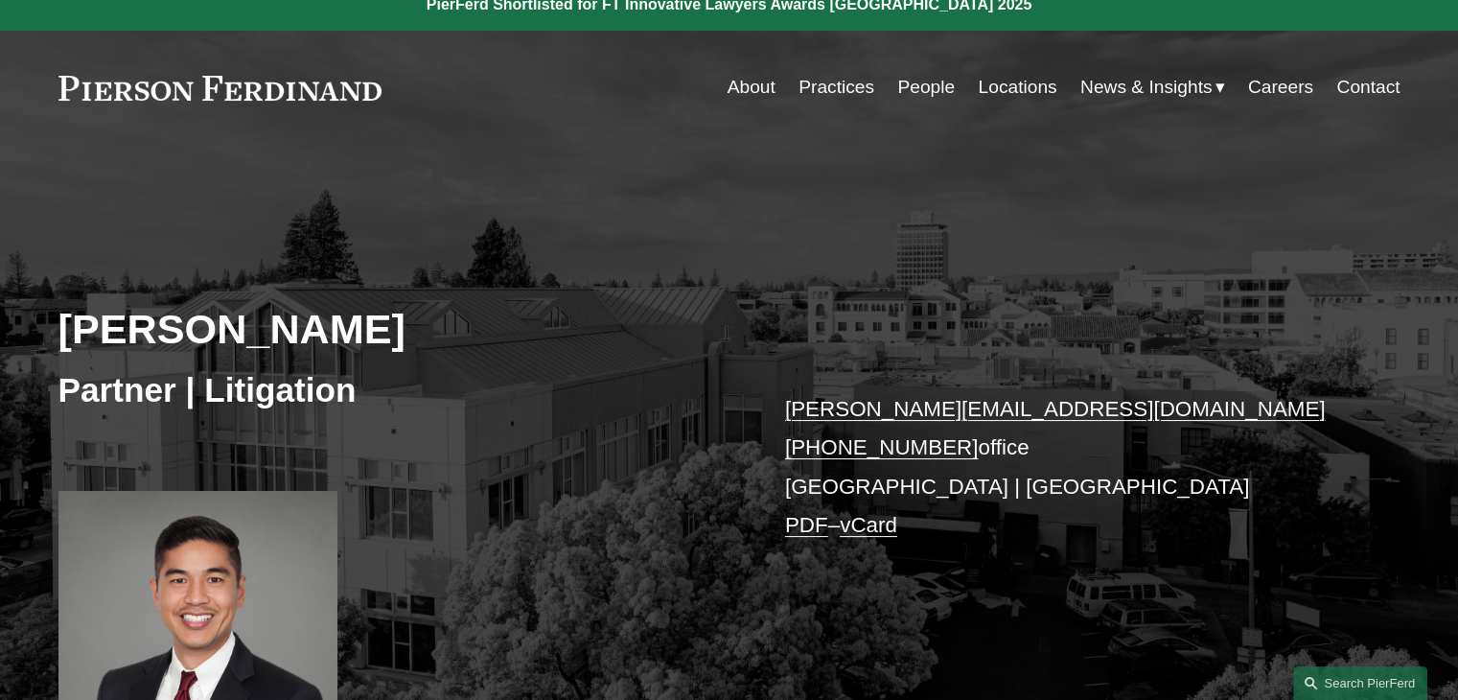
scroll to position [0, 0]
